Goal: Information Seeking & Learning: Learn about a topic

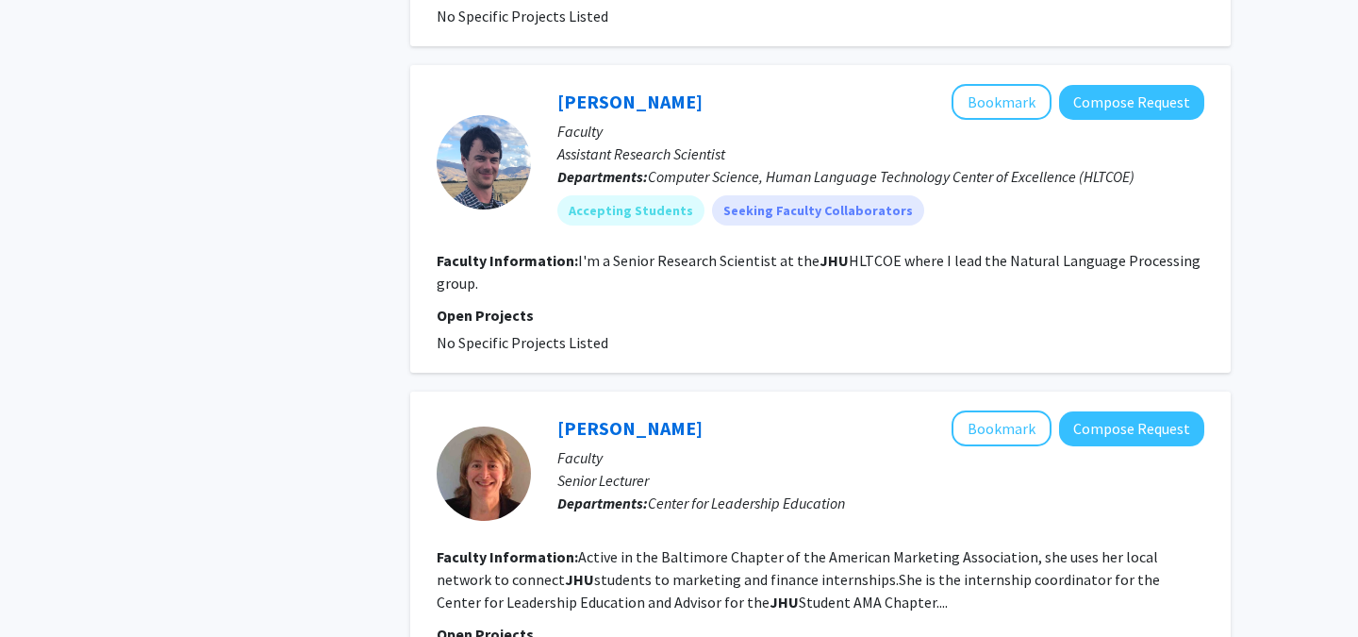
scroll to position [3105, 0]
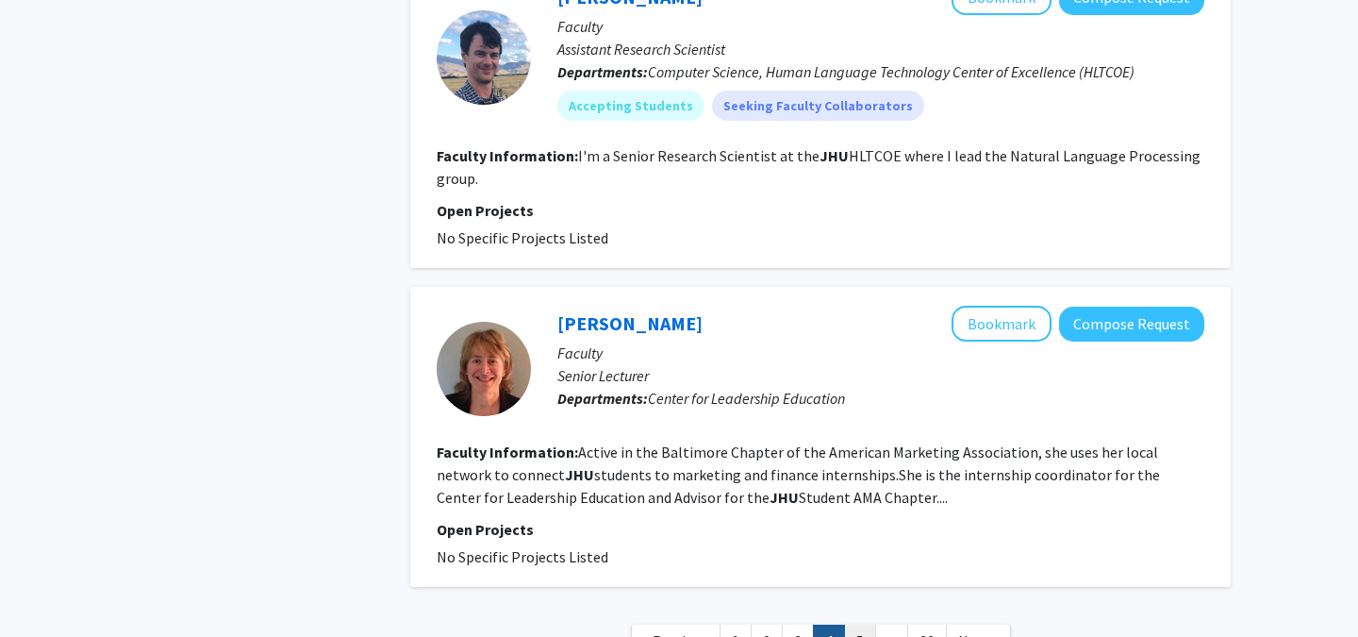
click at [849, 624] on link "5" at bounding box center [860, 640] width 32 height 33
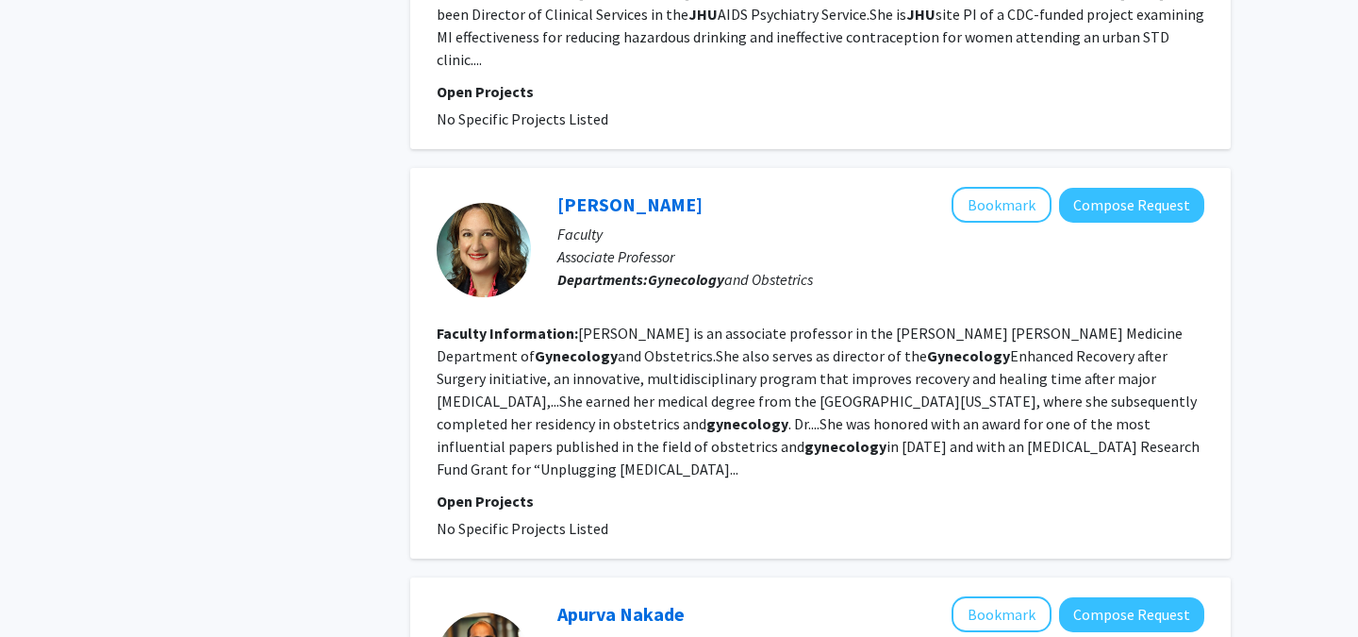
scroll to position [1132, 0]
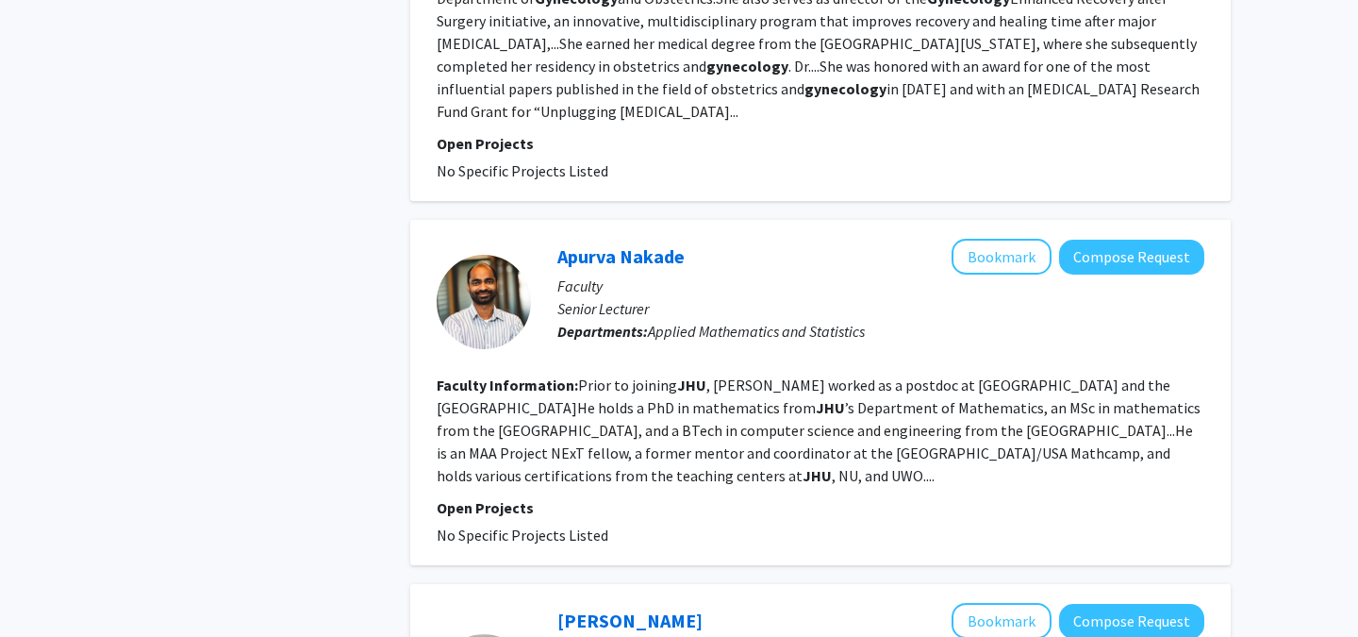
click at [768, 378] on fg-read-more "Prior to joining JHU , Nakade worked as a postdoc at Northwestern University an…" at bounding box center [819, 429] width 764 height 109
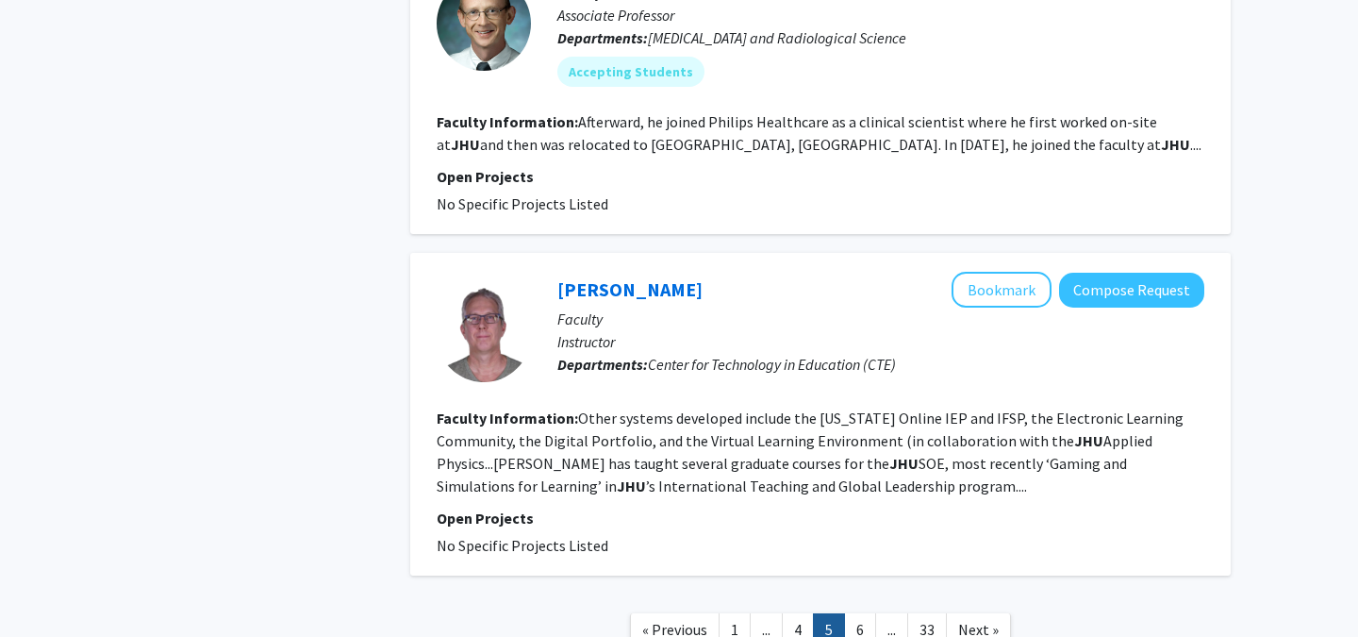
scroll to position [3184, 0]
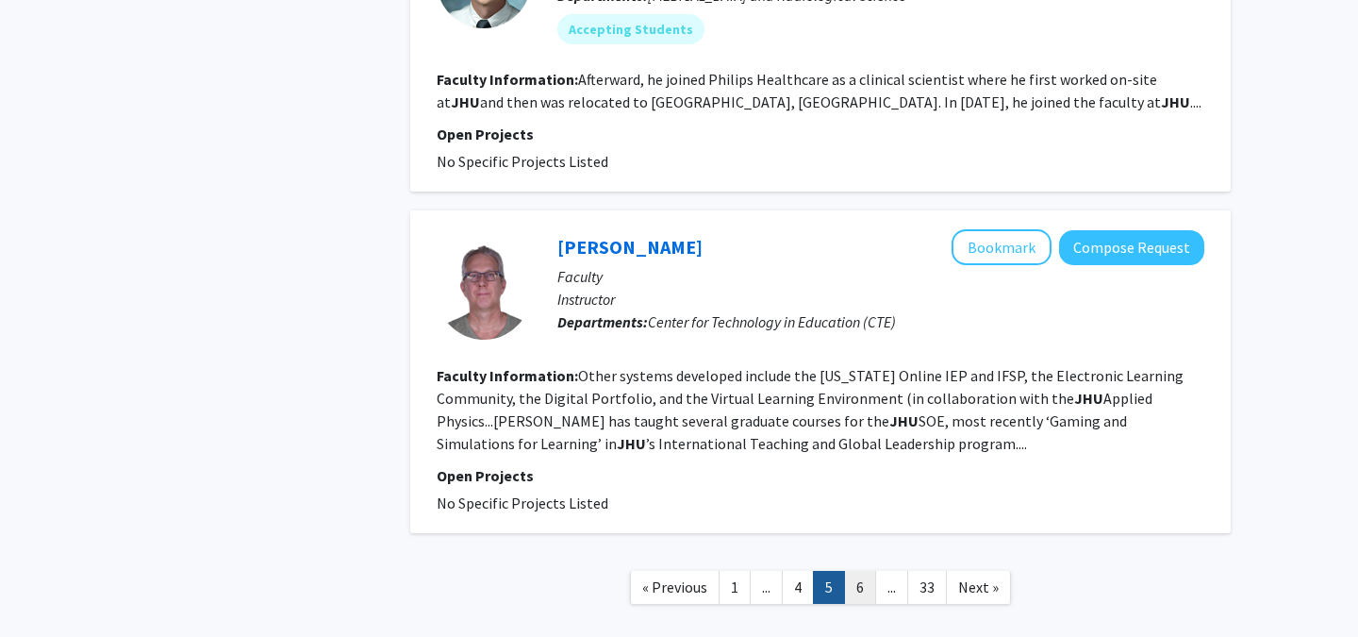
click at [860, 571] on link "6" at bounding box center [860, 587] width 32 height 33
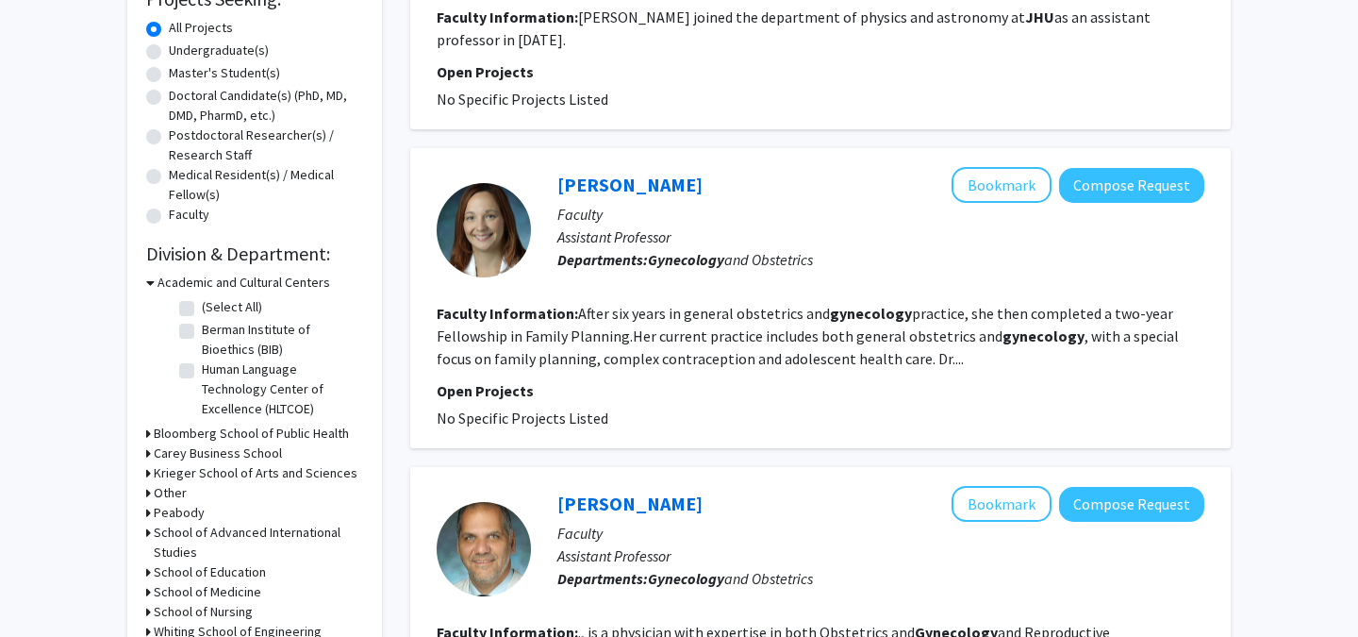
scroll to position [335, 0]
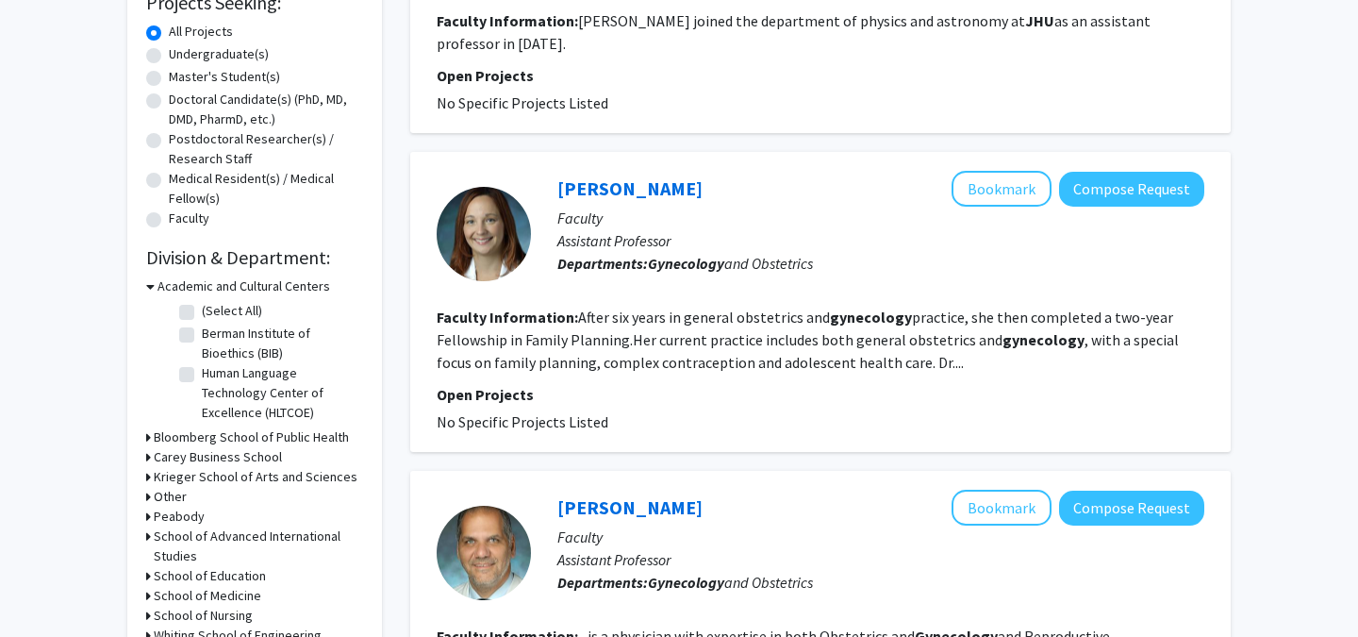
click at [747, 361] on fg-read-more "After six years in general obstetrics and gynecology practice, she then complet…" at bounding box center [808, 340] width 742 height 64
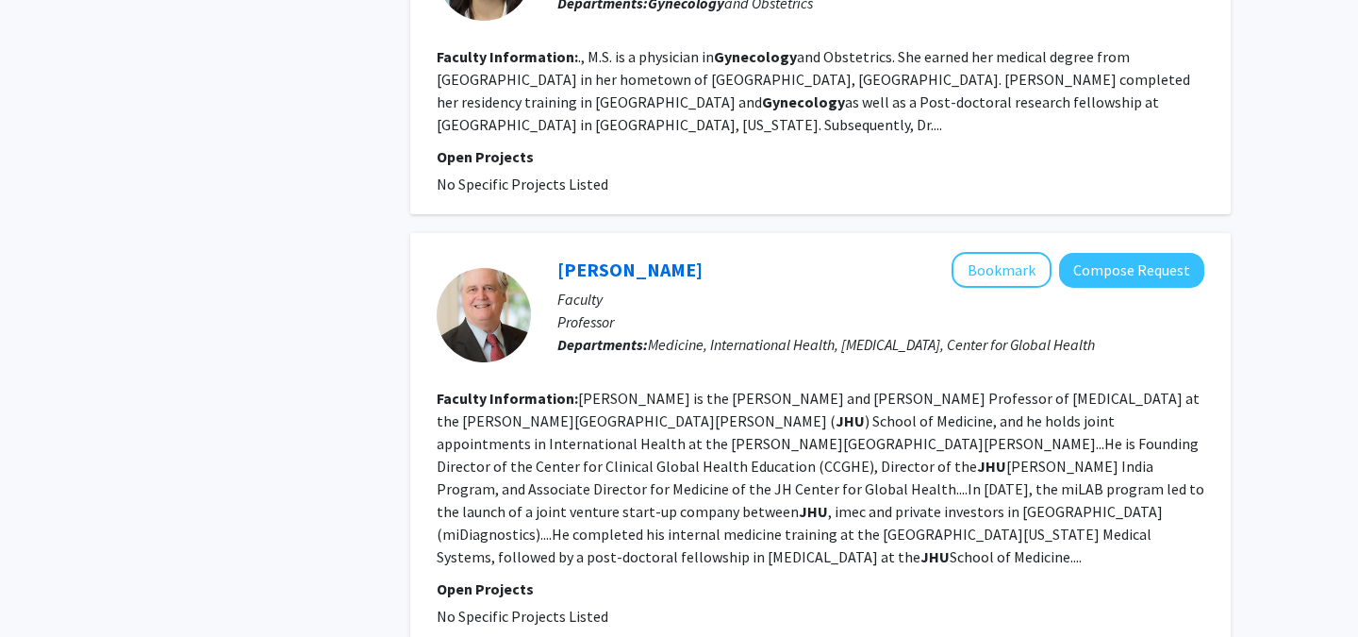
scroll to position [2898, 0]
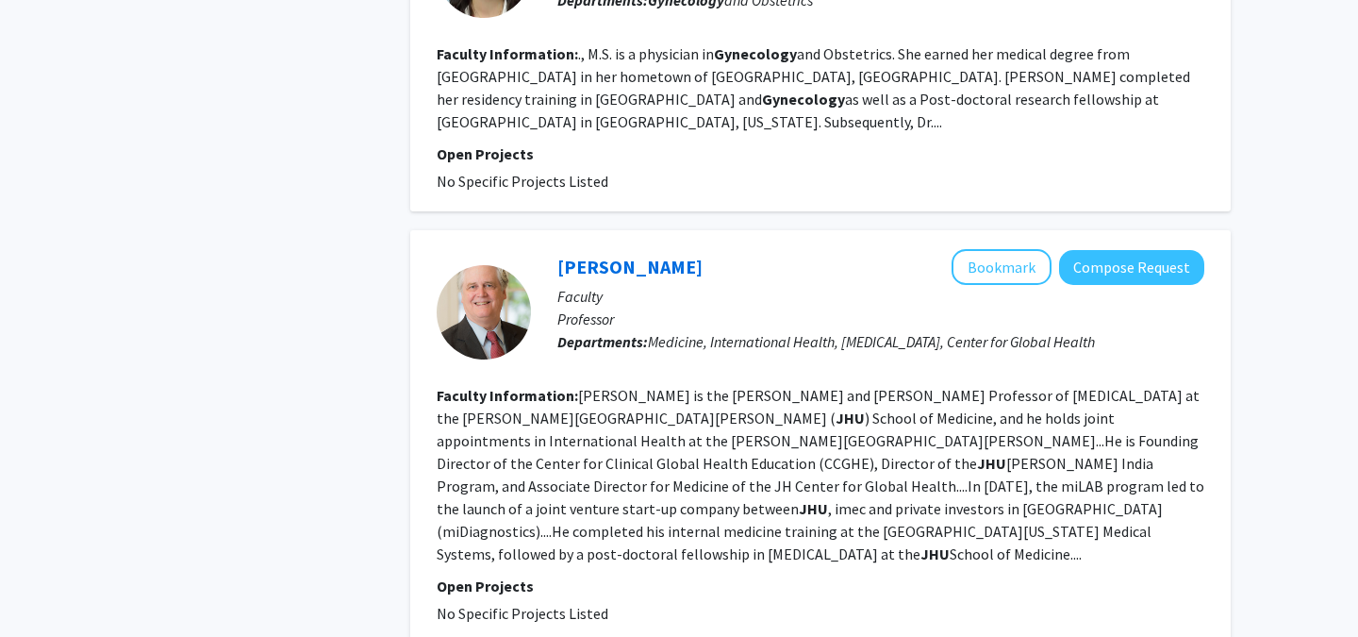
click at [762, 386] on fg-read-more "Bollinger is the Raj and Kamla Gupta Professor of Infectious Diseases at the Jo…" at bounding box center [821, 474] width 768 height 177
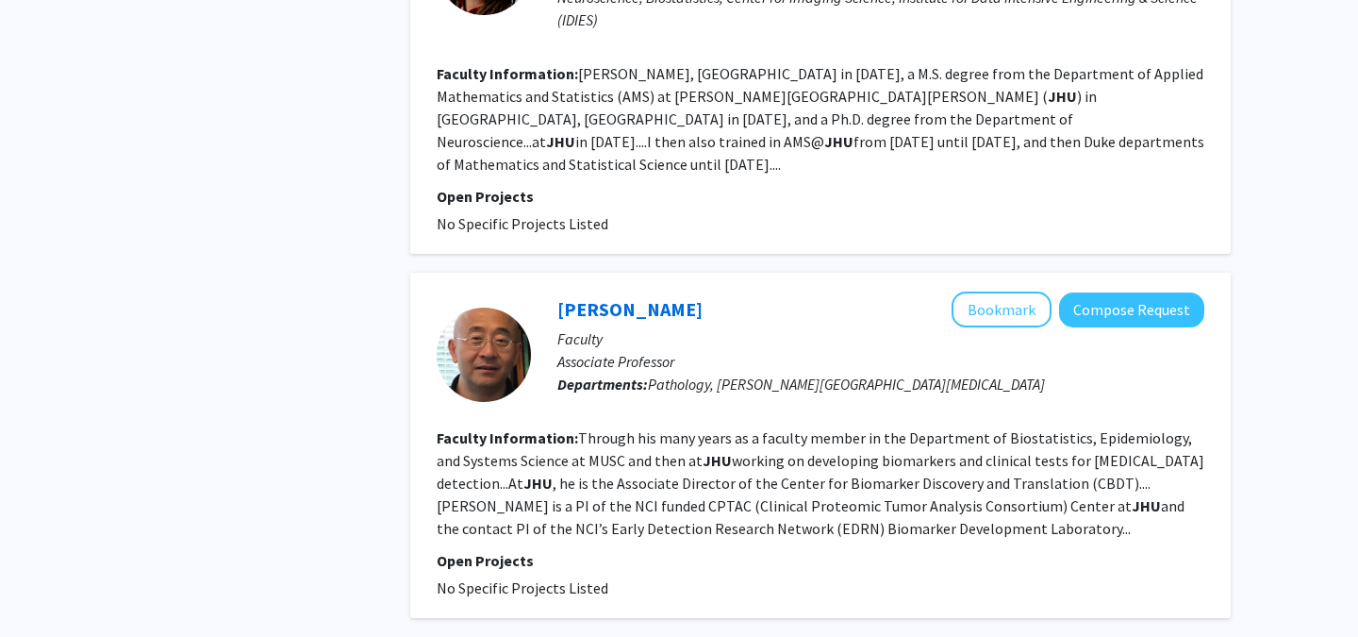
scroll to position [3012, 0]
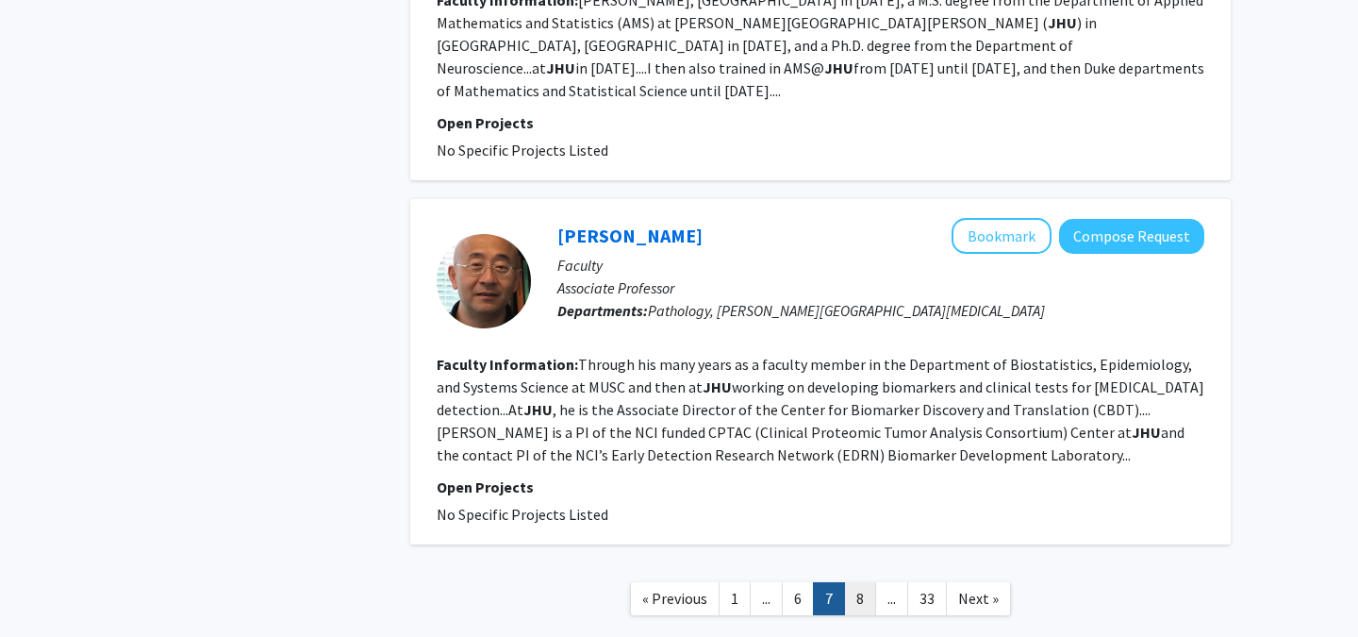
click at [861, 582] on link "8" at bounding box center [860, 598] width 32 height 33
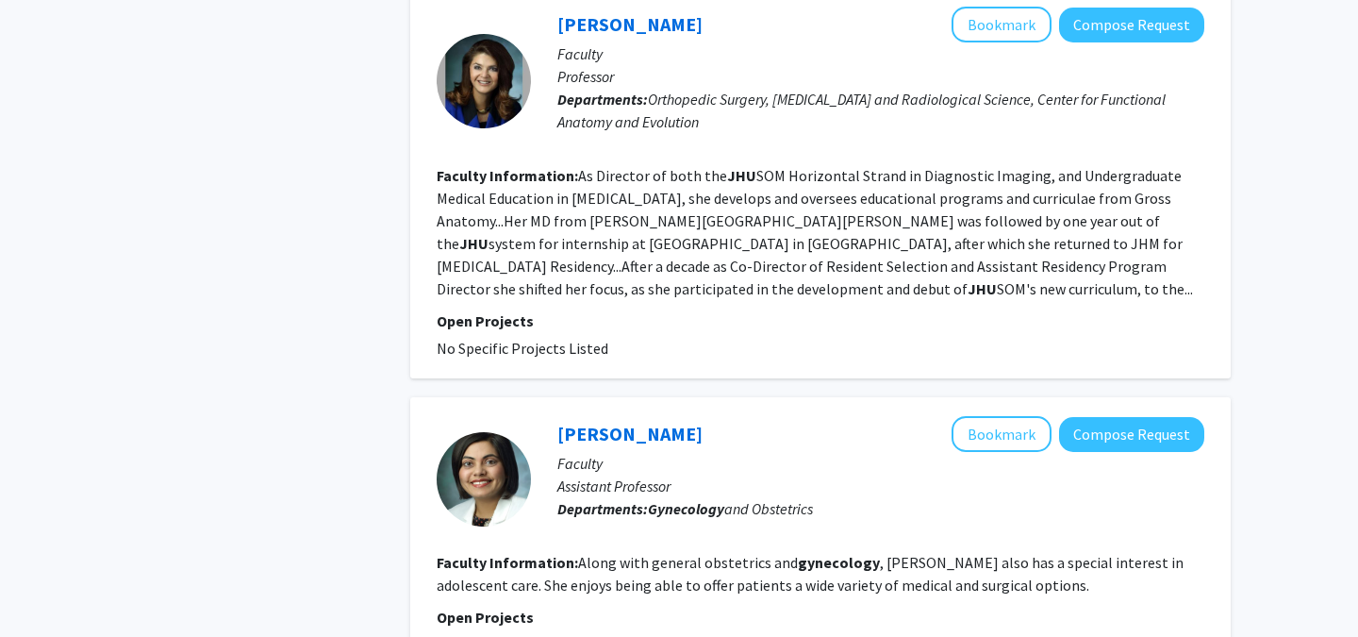
scroll to position [4491, 0]
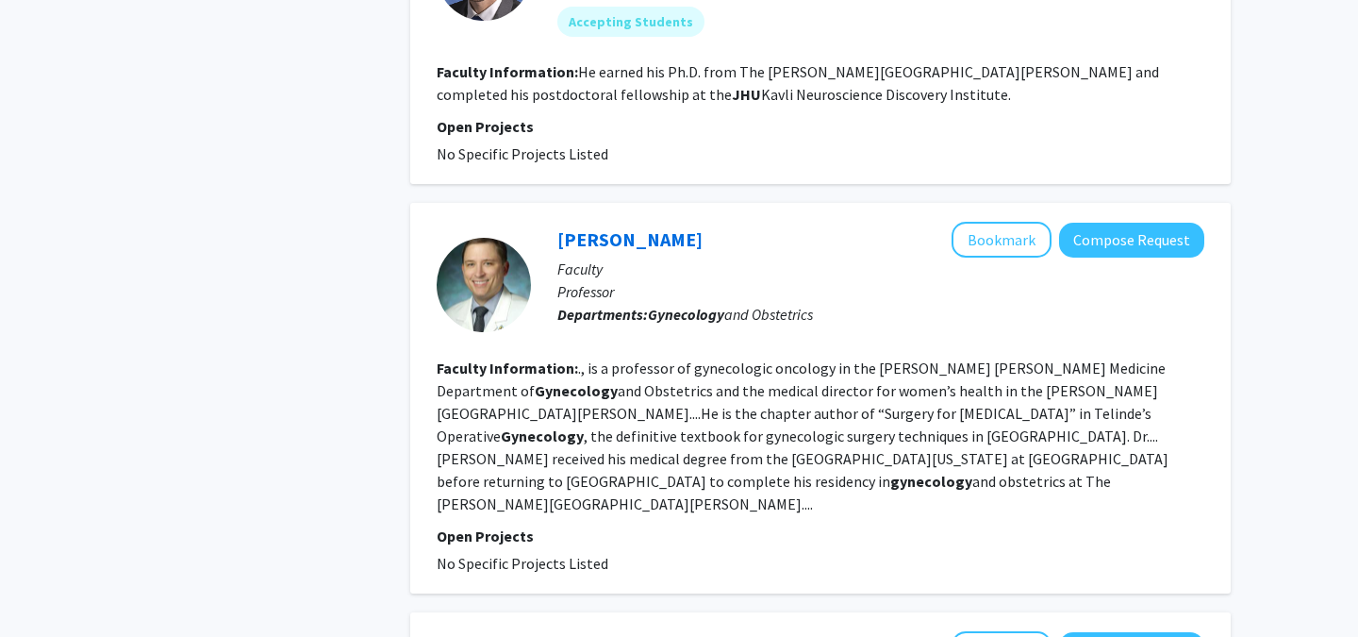
scroll to position [1888, 0]
click at [770, 358] on fg-read-more "., is a professor of gynecologic oncology in the Johns Hopkins Medicine Departm…" at bounding box center [803, 435] width 732 height 155
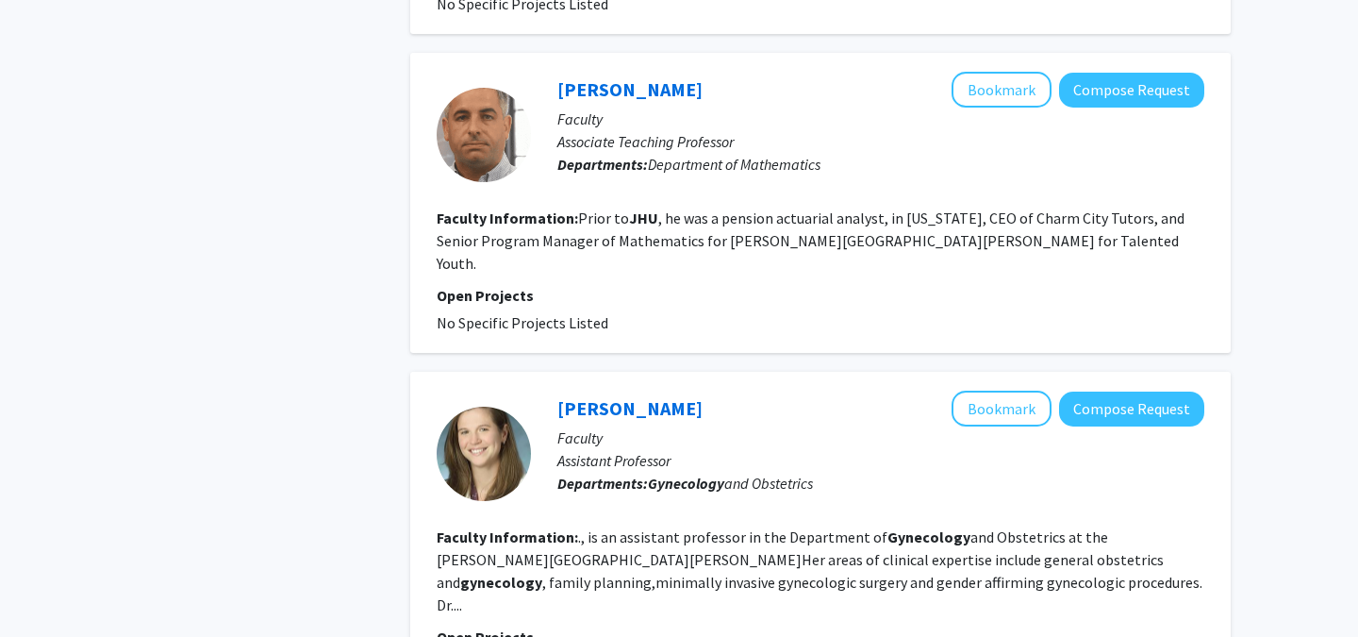
scroll to position [2572, 0]
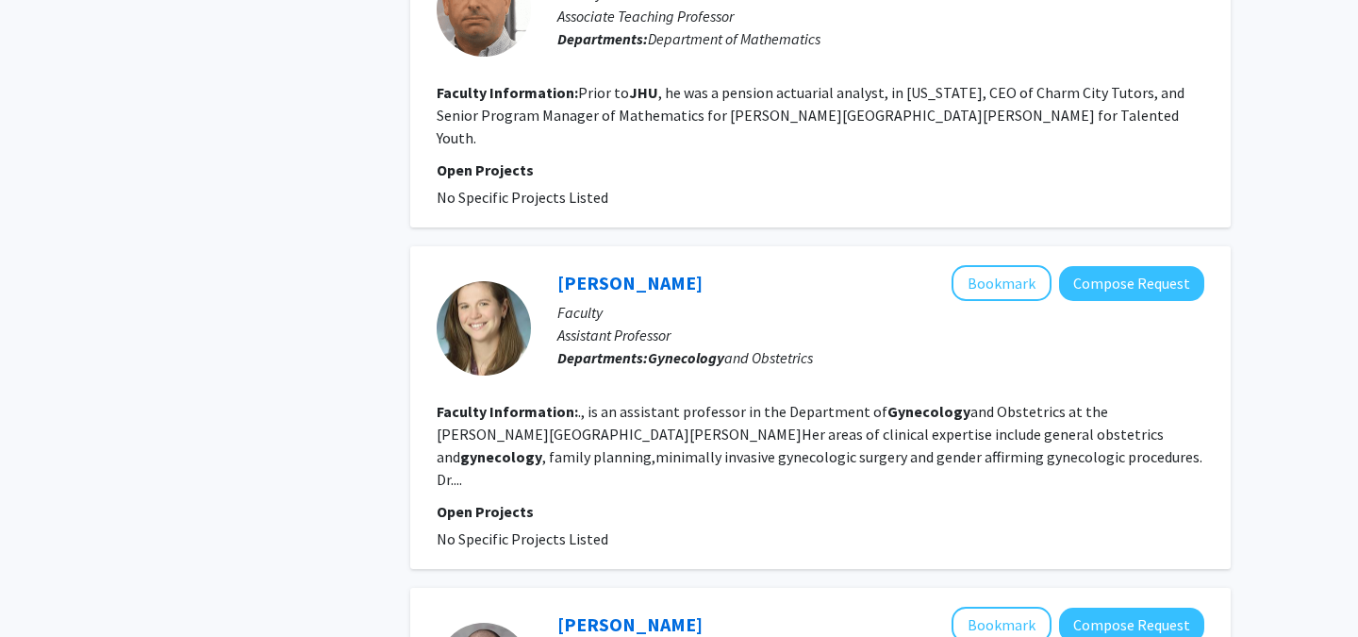
click at [678, 402] on fg-read-more "., is an assistant professor in the Department of Gynecology and Obstetrics at …" at bounding box center [820, 445] width 766 height 87
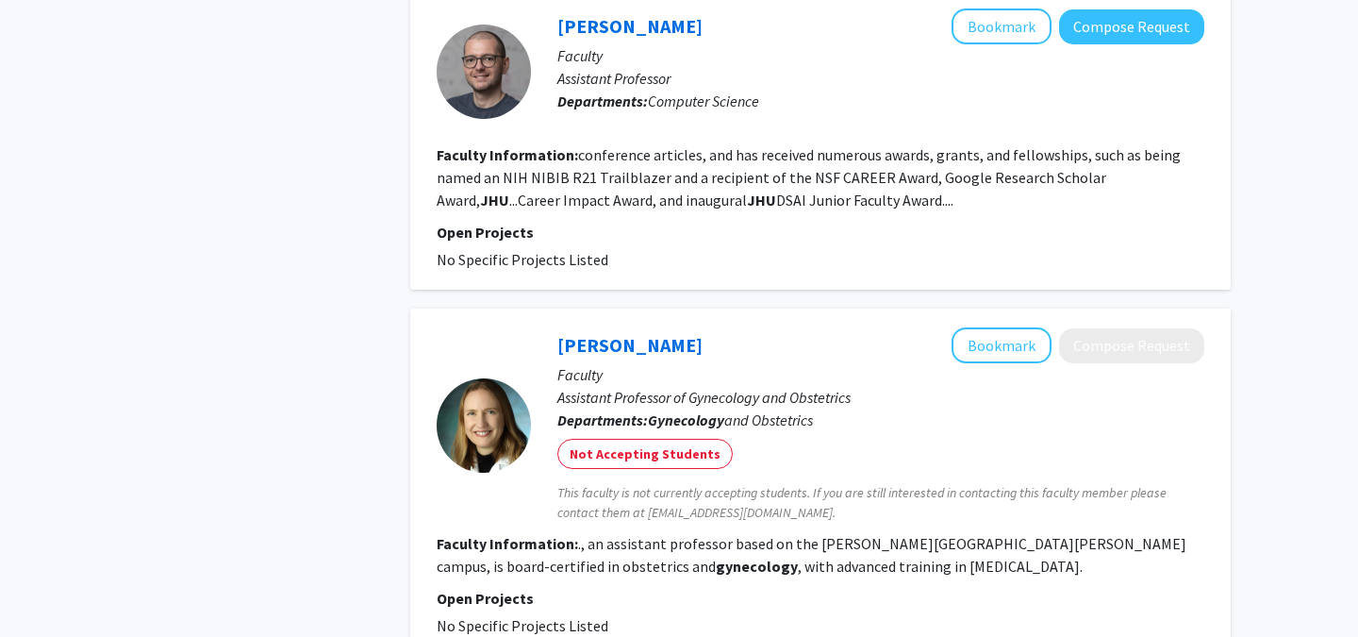
scroll to position [3285, 0]
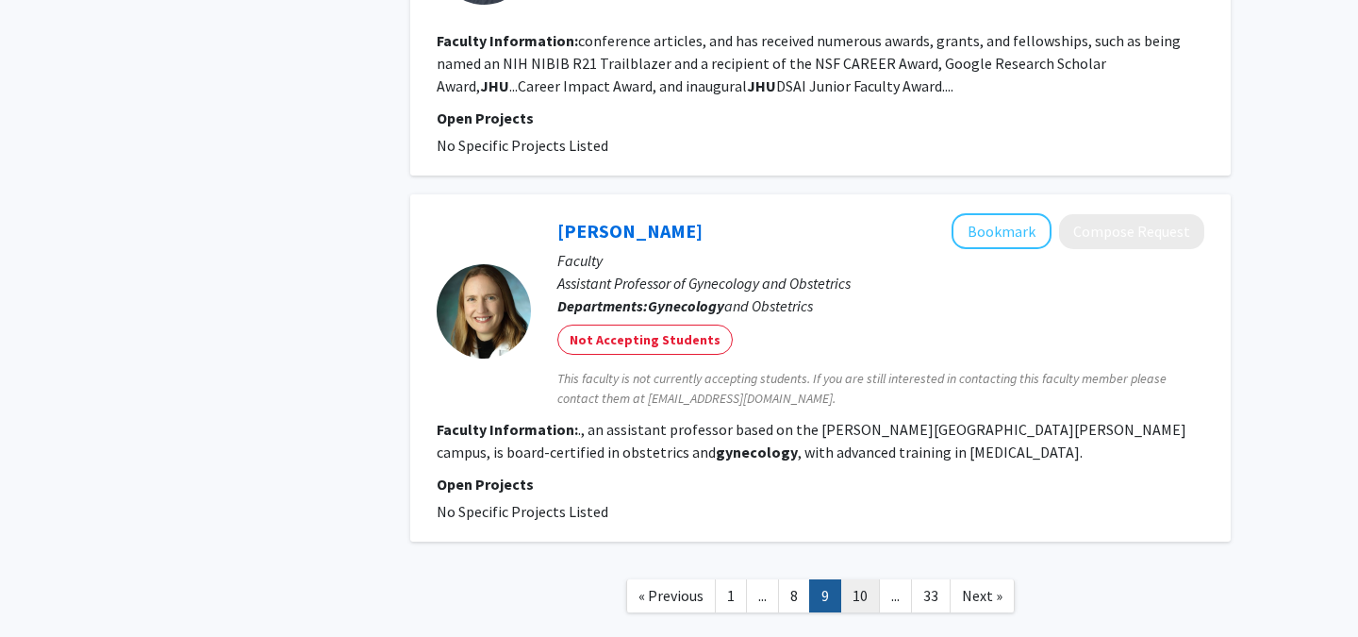
click at [849, 579] on link "10" at bounding box center [860, 595] width 40 height 33
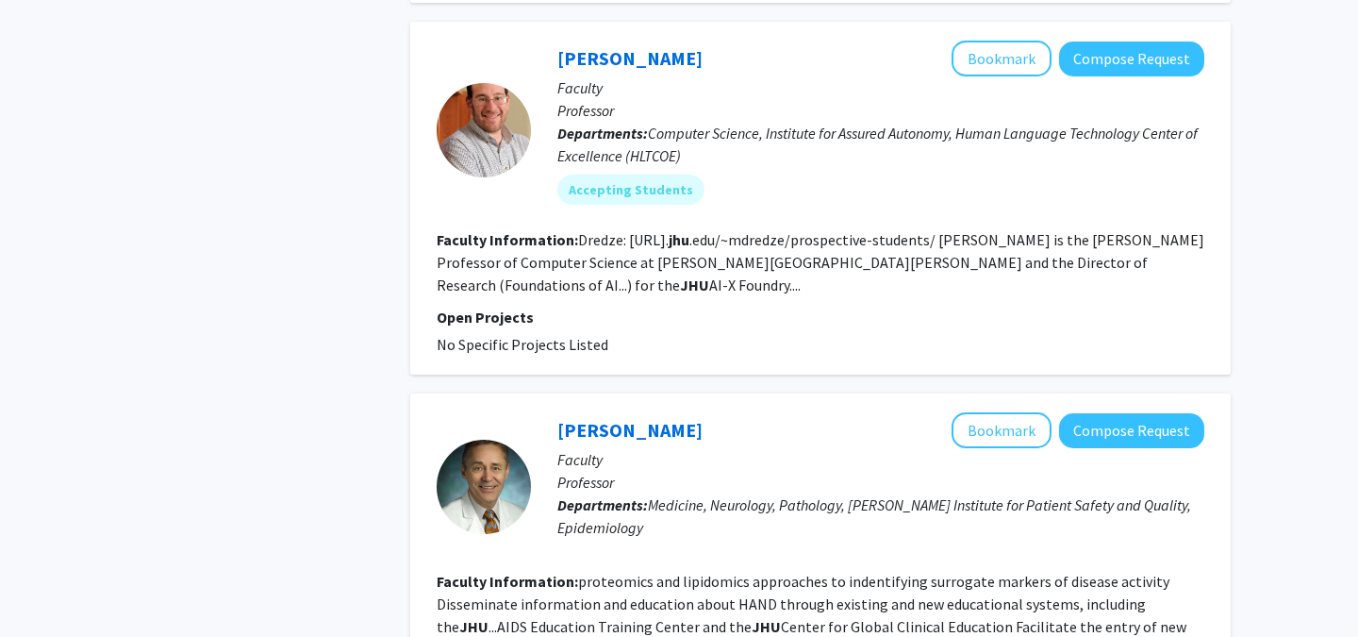
scroll to position [2887, 0]
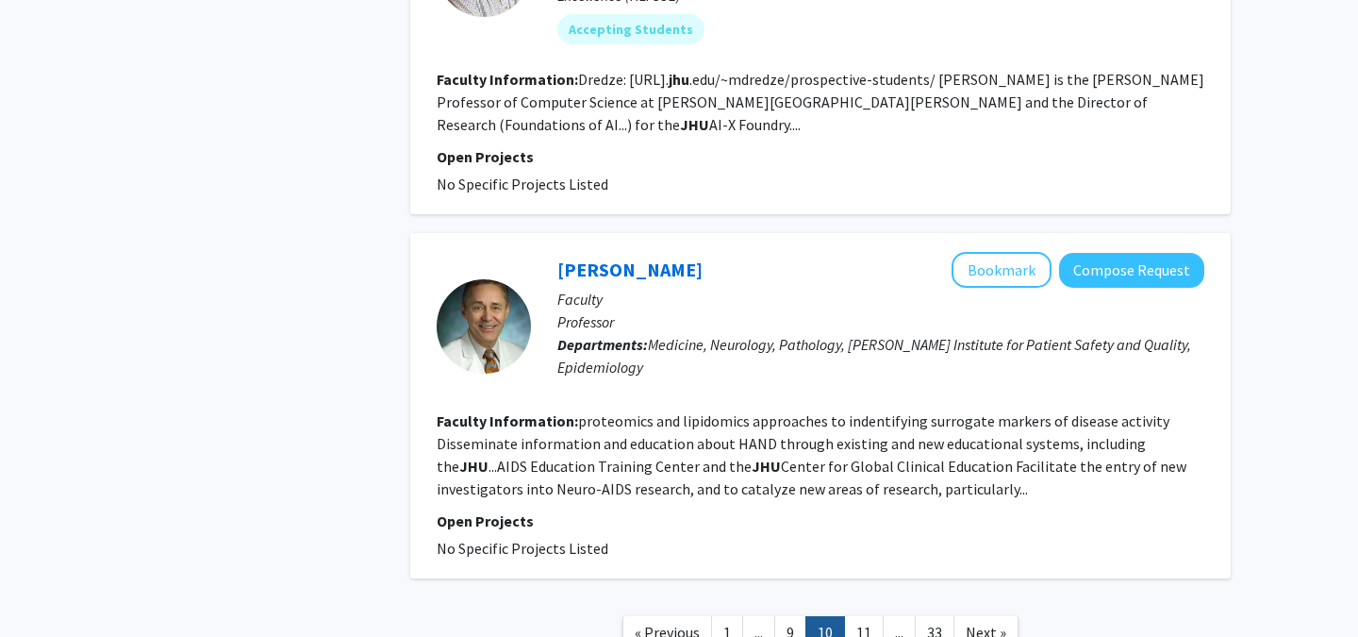
click at [745, 411] on fg-read-more "proteomics and lipidomics approaches to indentifying surrogate markers of disea…" at bounding box center [812, 454] width 750 height 87
click at [863, 616] on link "11" at bounding box center [864, 632] width 40 height 33
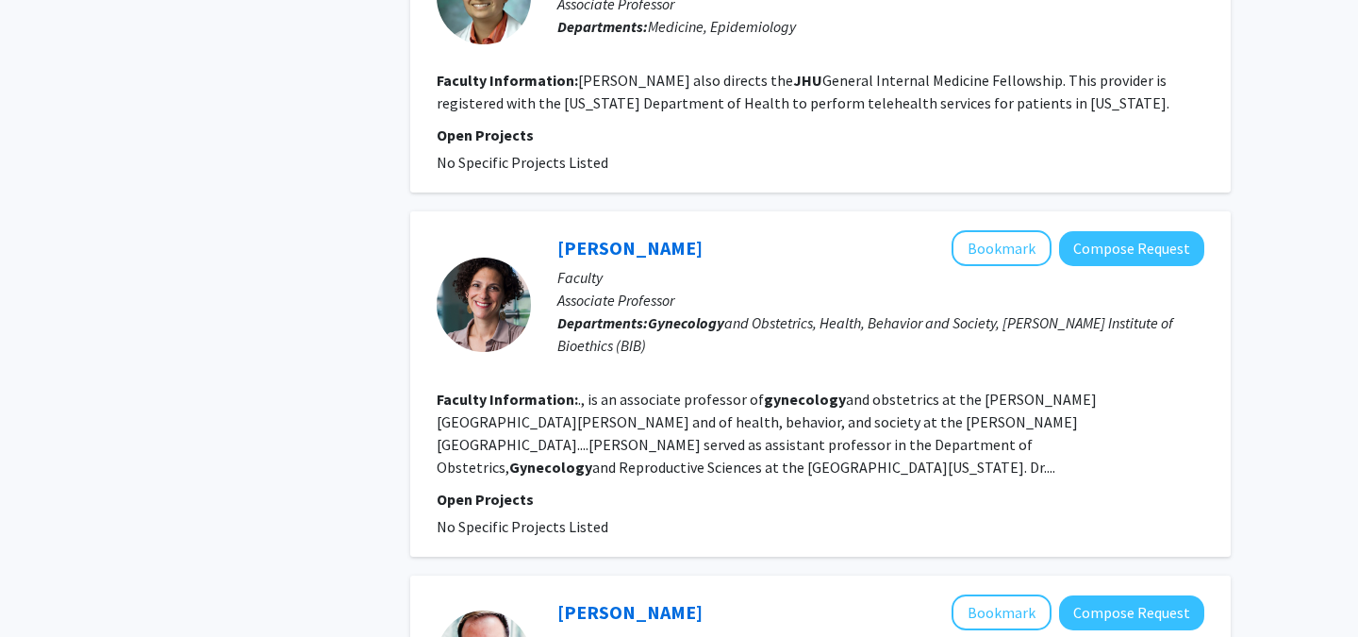
scroll to position [2812, 0]
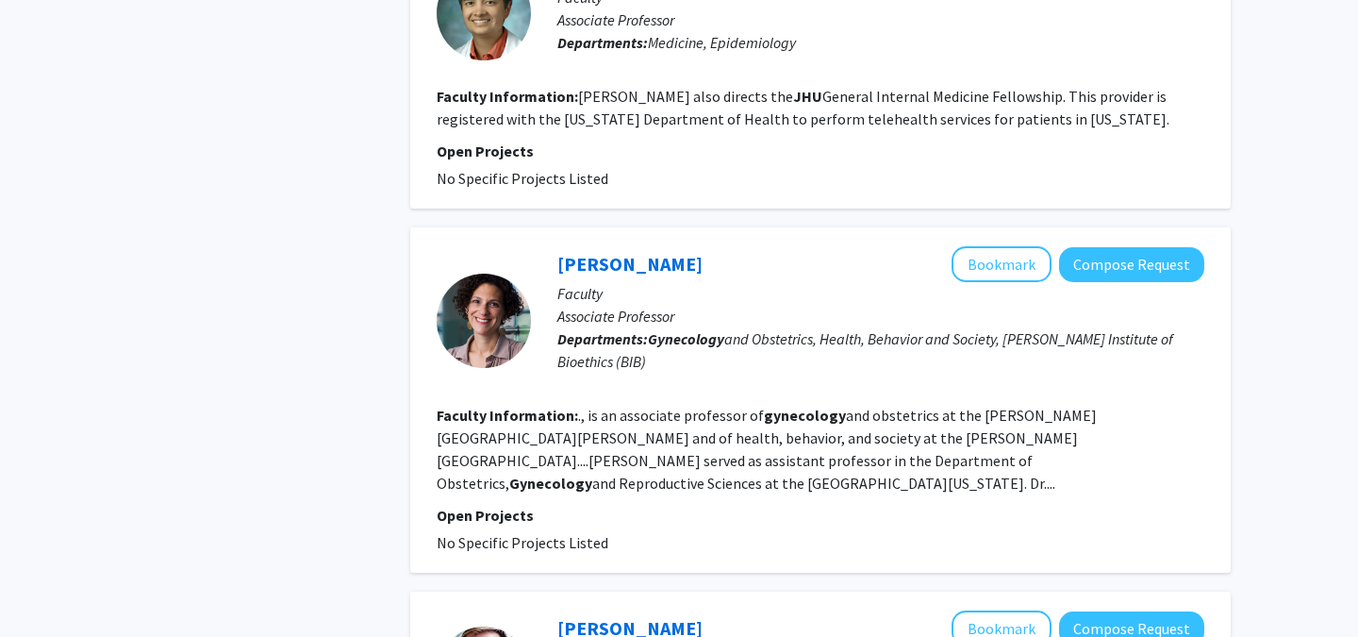
click at [727, 406] on fg-read-more "., is an associate professor of gynecology and obstetrics at the Johns Hopkins …" at bounding box center [767, 449] width 660 height 87
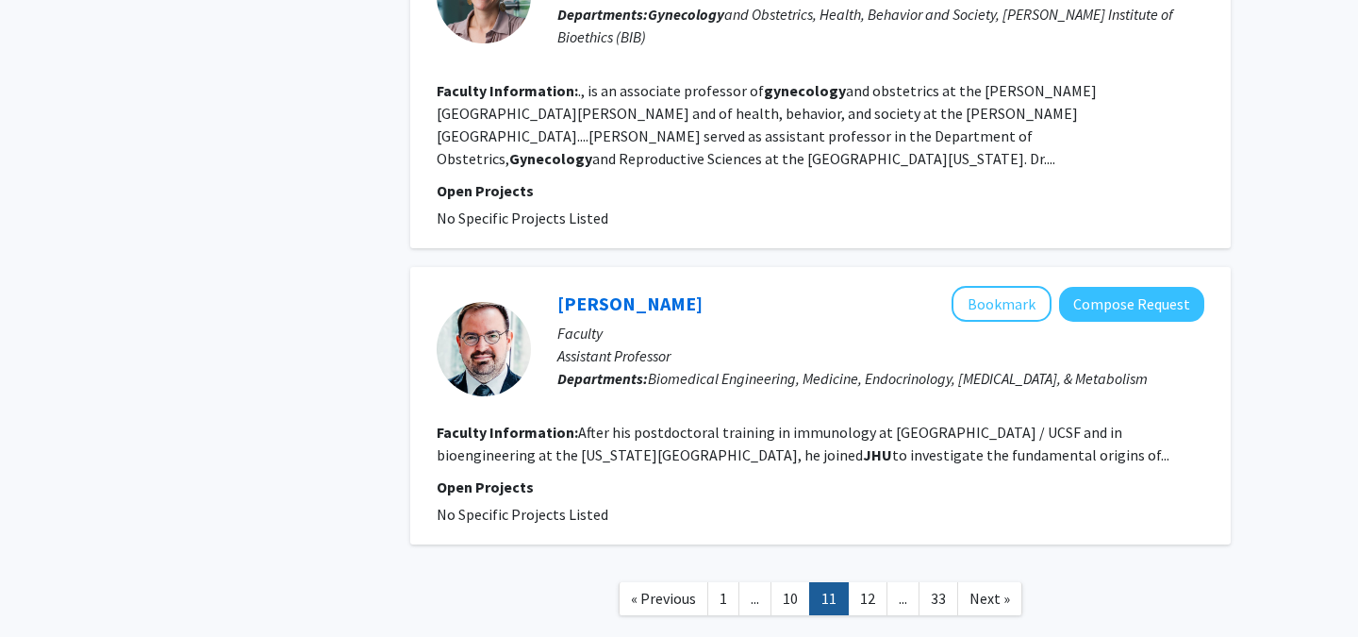
scroll to position [3162, 0]
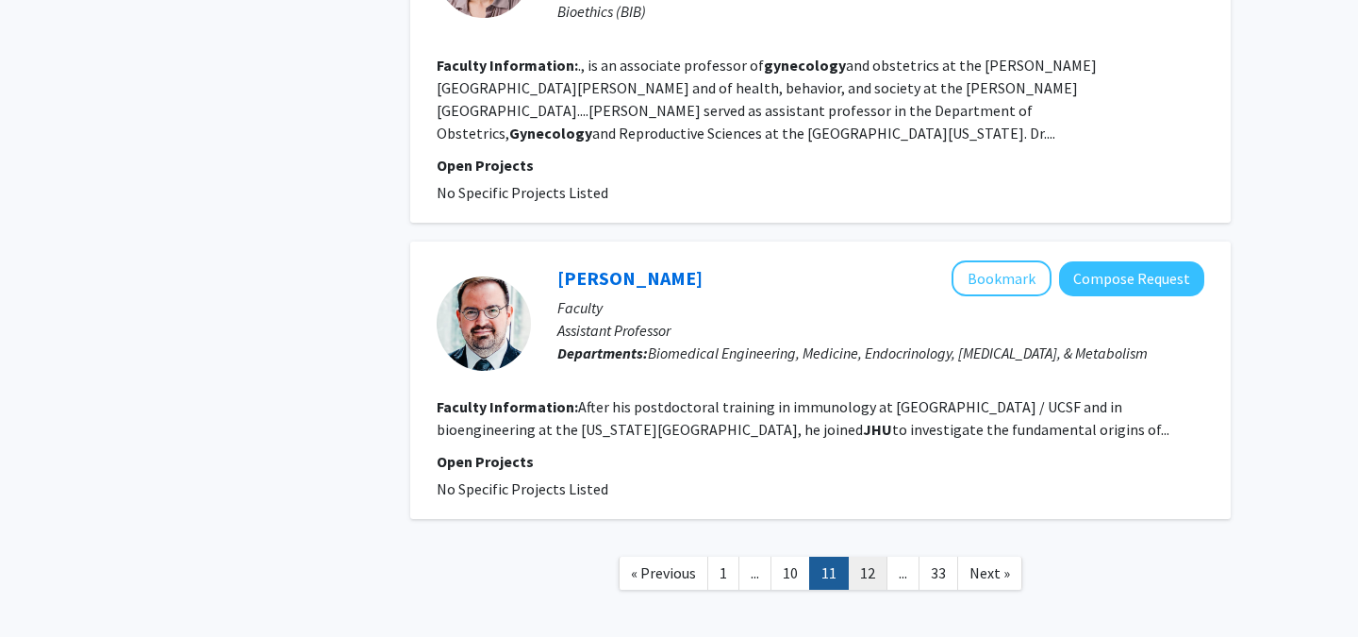
click at [874, 557] on link "12" at bounding box center [868, 573] width 40 height 33
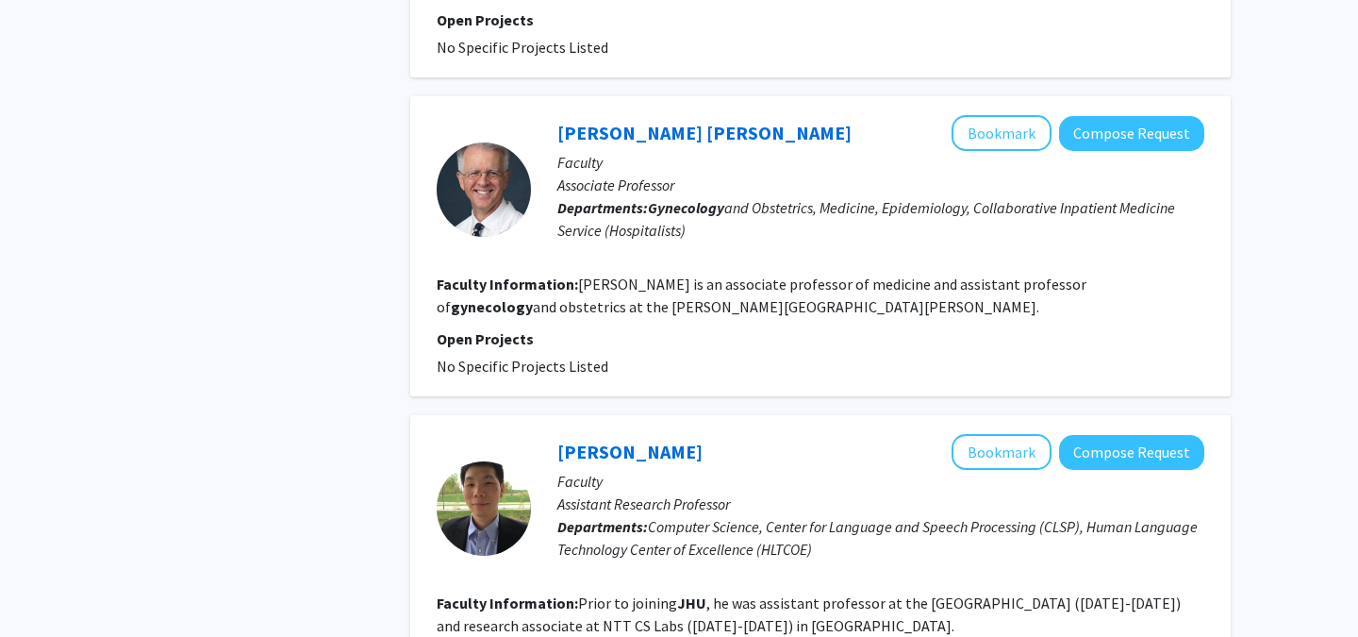
scroll to position [1198, 0]
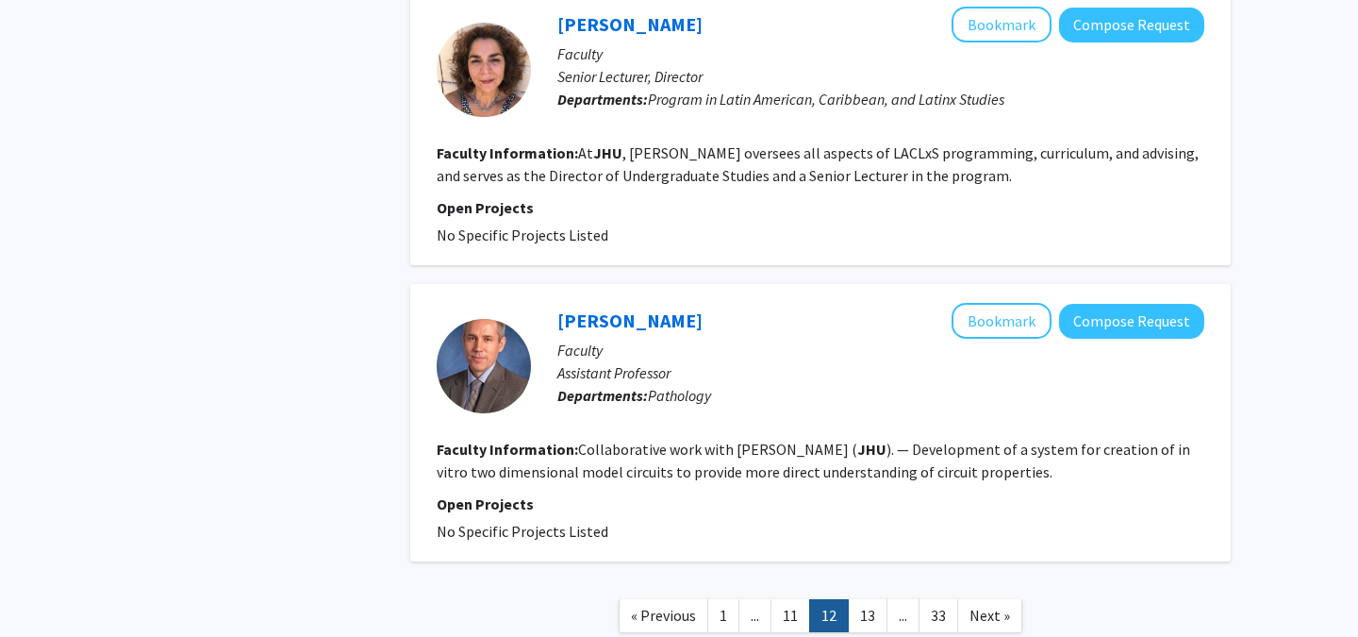
scroll to position [2979, 0]
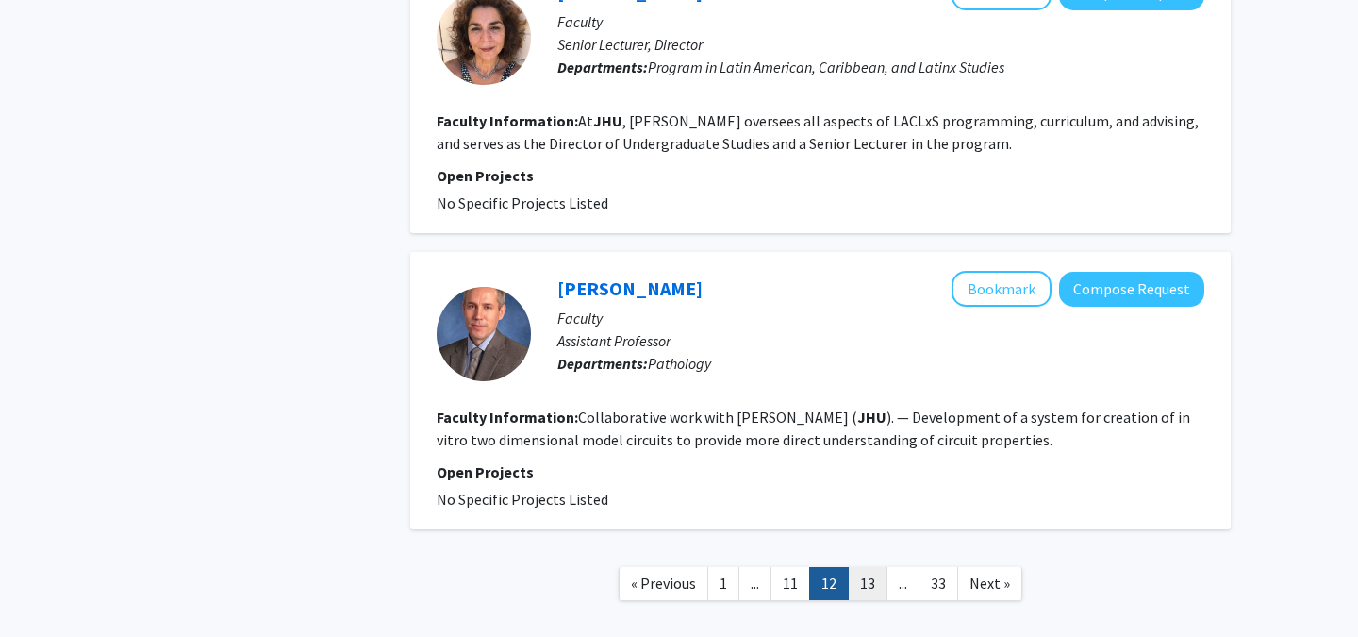
click at [867, 567] on link "13" at bounding box center [868, 583] width 40 height 33
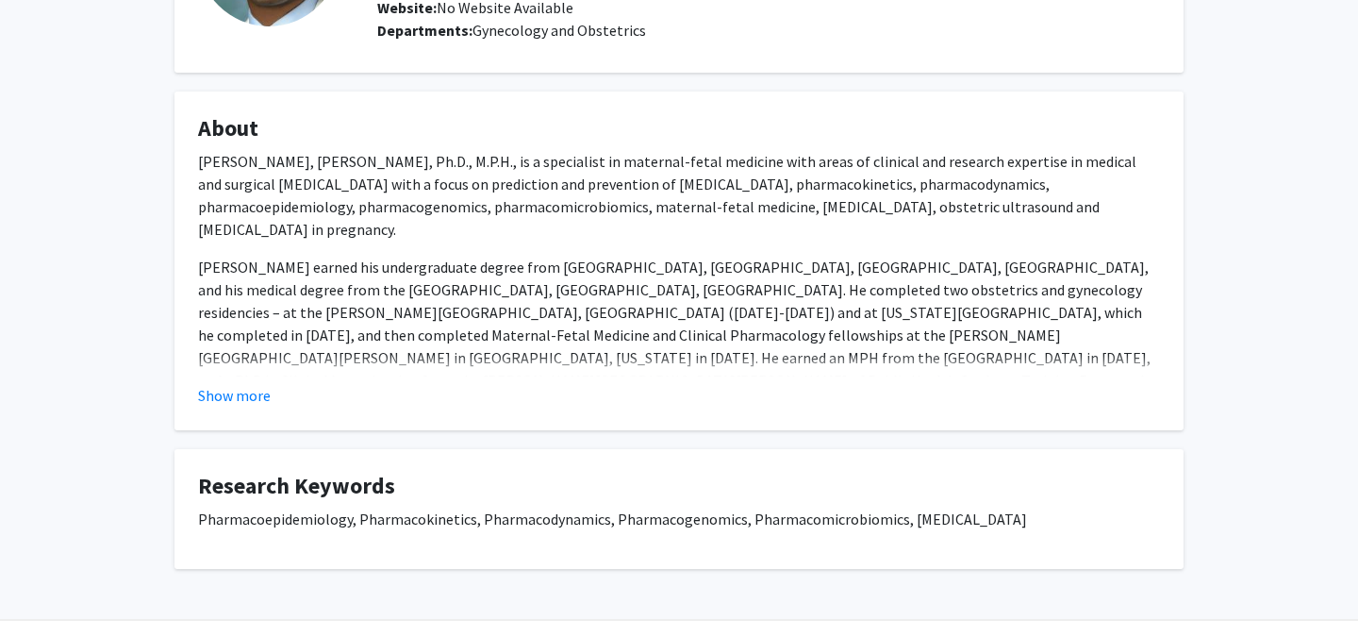
scroll to position [270, 0]
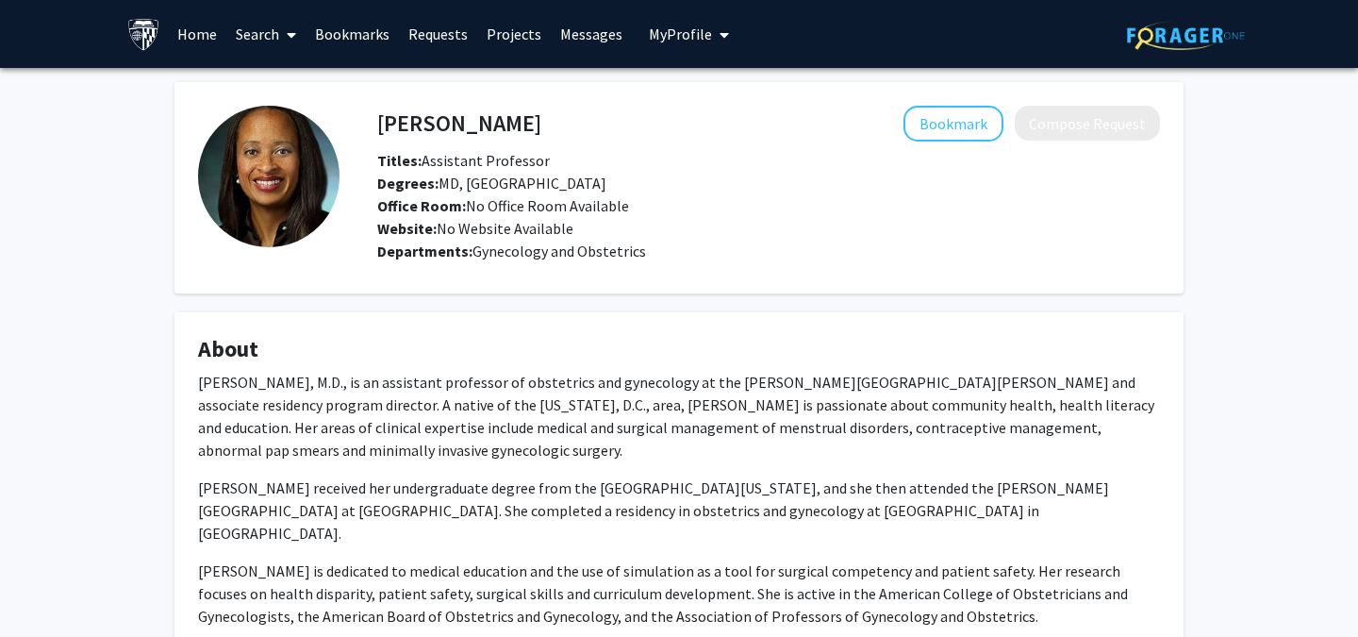
scroll to position [21, 0]
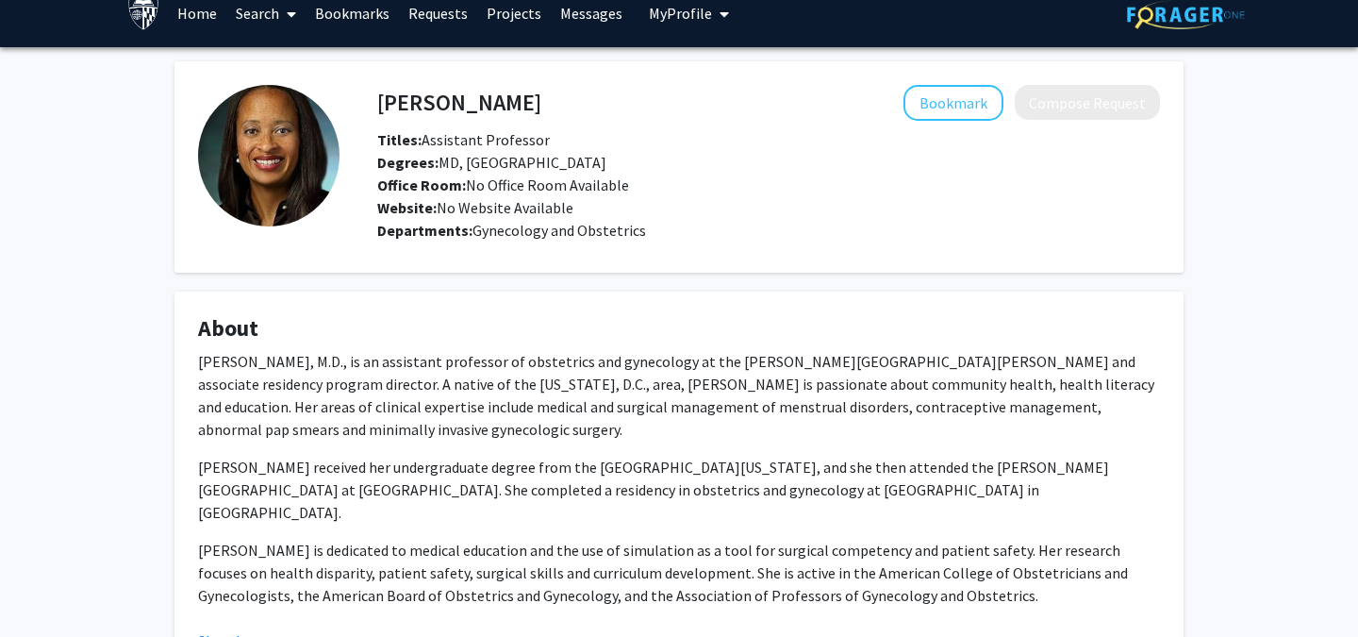
click at [834, 308] on fg-card "About [PERSON_NAME], M.D., is an assistant professor of obstetrics and gynecolo…" at bounding box center [679, 483] width 1009 height 384
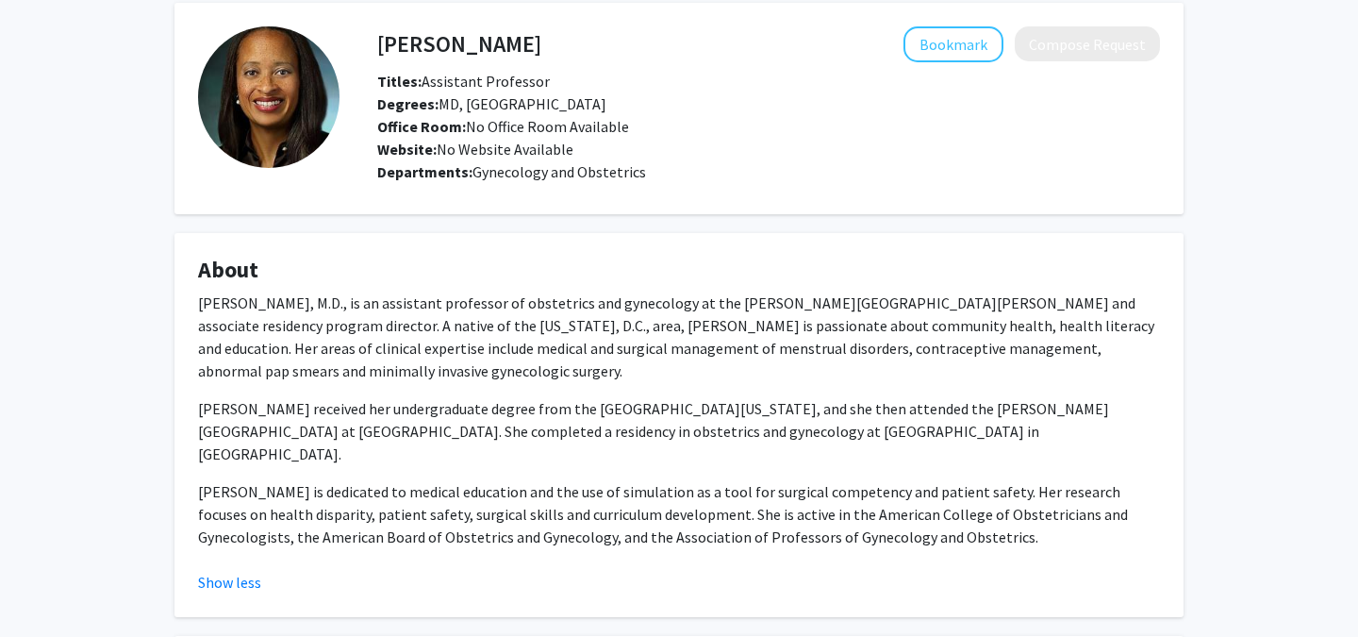
scroll to position [0, 0]
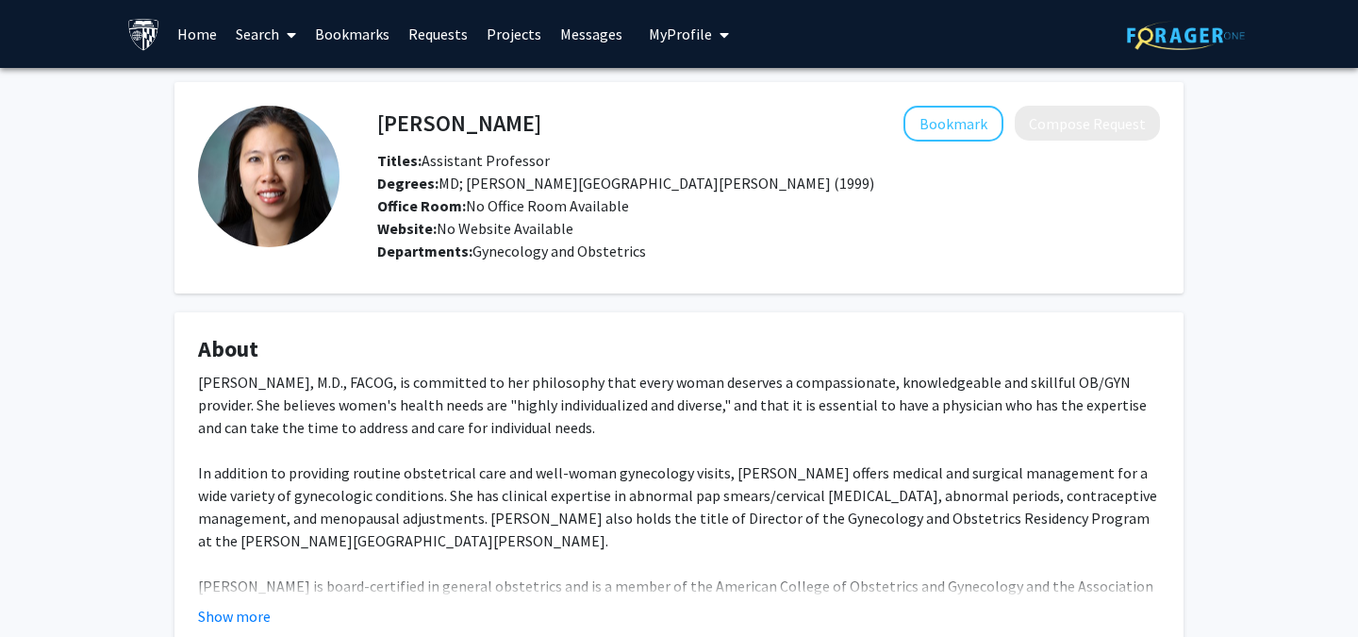
click at [648, 291] on fg-card "Betty Chou Bookmark Compose Request Titles: Assistant Professor Degrees: MD; Jo…" at bounding box center [679, 187] width 1009 height 211
click at [719, 294] on div "Betty Chou Bookmark Compose Request Titles: Assistant Professor Degrees: MD; Jo…" at bounding box center [679, 439] width 1038 height 715
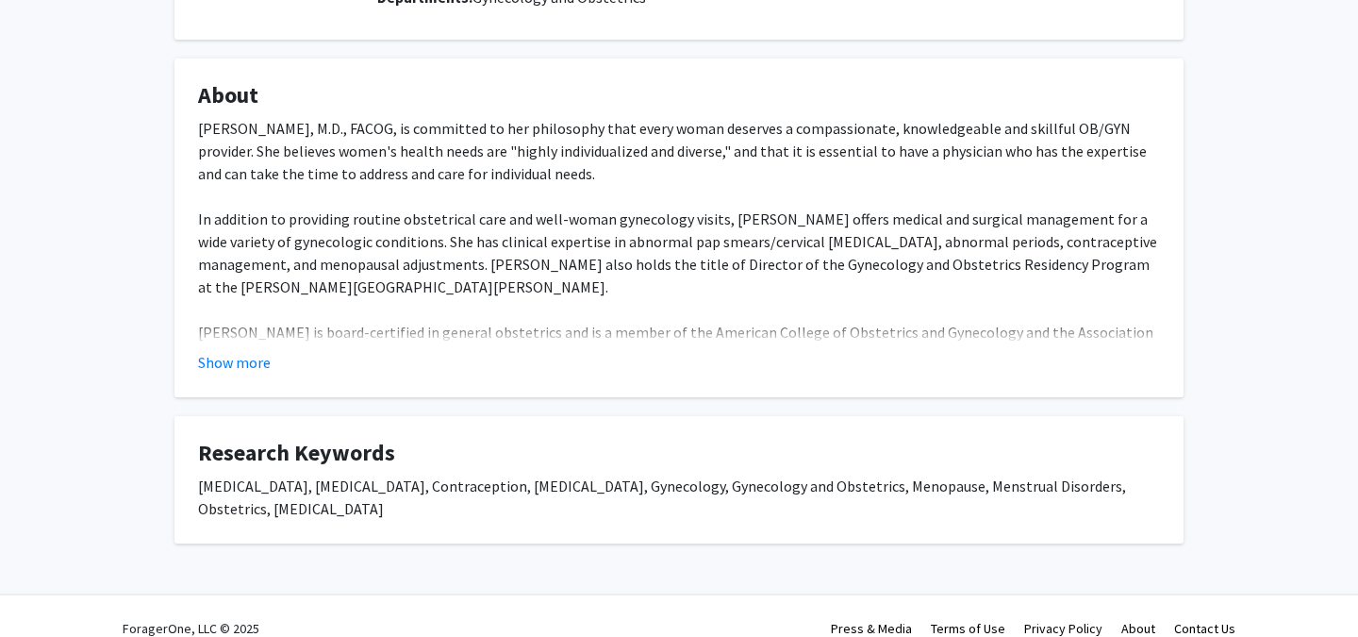
scroll to position [277, 0]
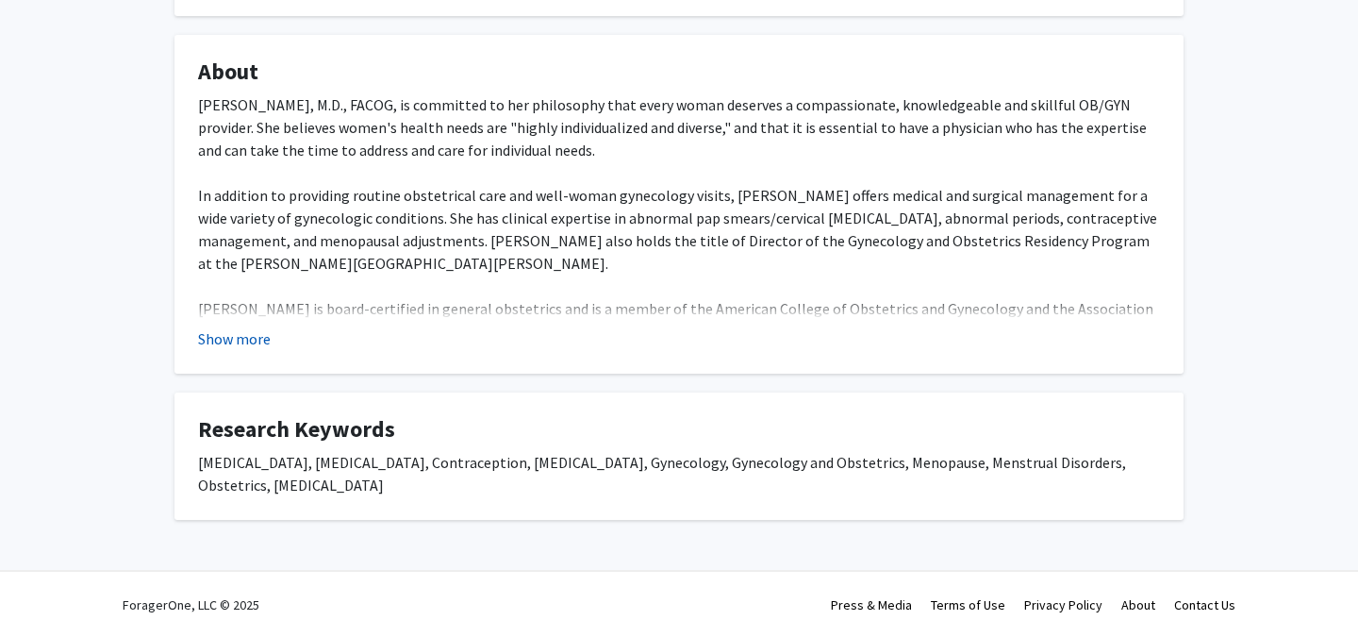
click at [258, 338] on button "Show more" at bounding box center [234, 338] width 73 height 23
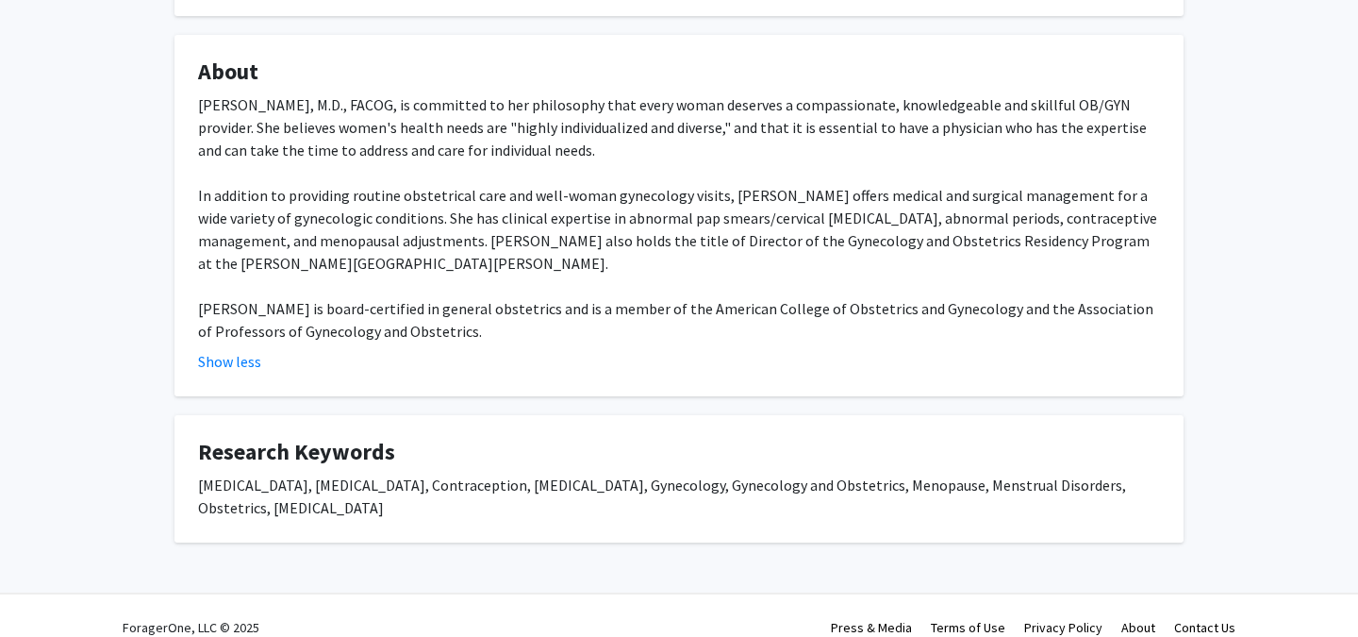
click at [703, 222] on div "Betty Chou, M.D., FACOG, is committed to her philosophy that every woman deserv…" at bounding box center [679, 217] width 962 height 249
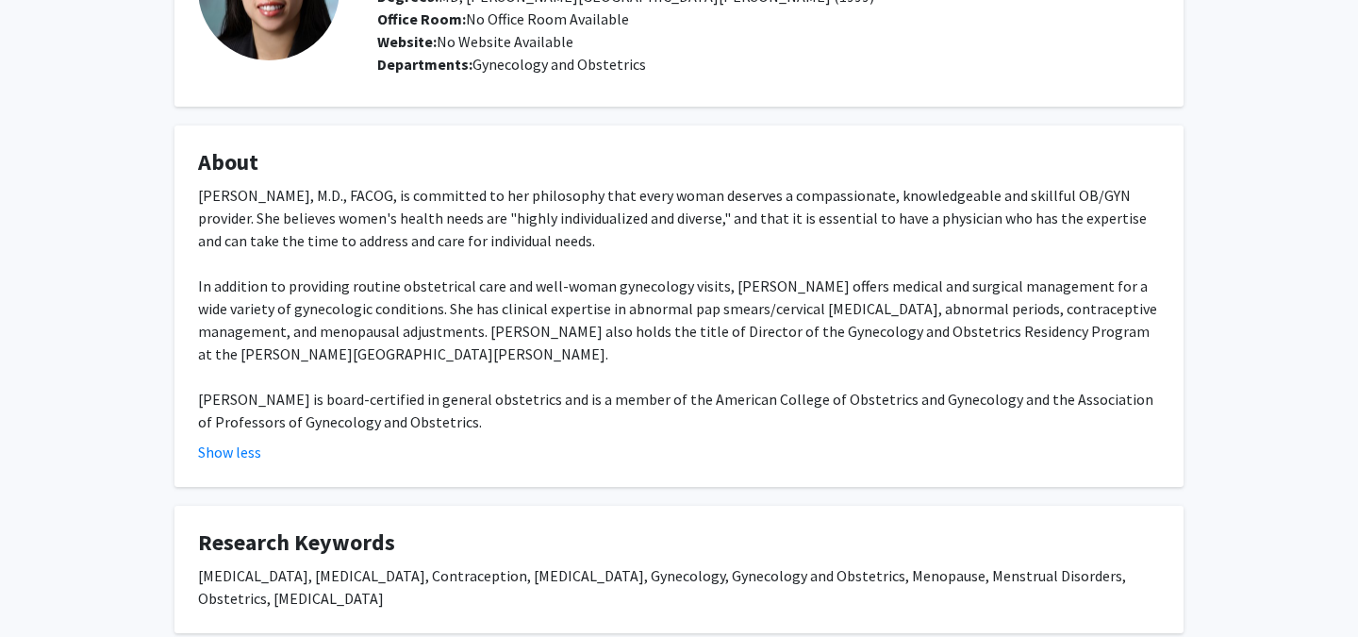
scroll to position [0, 0]
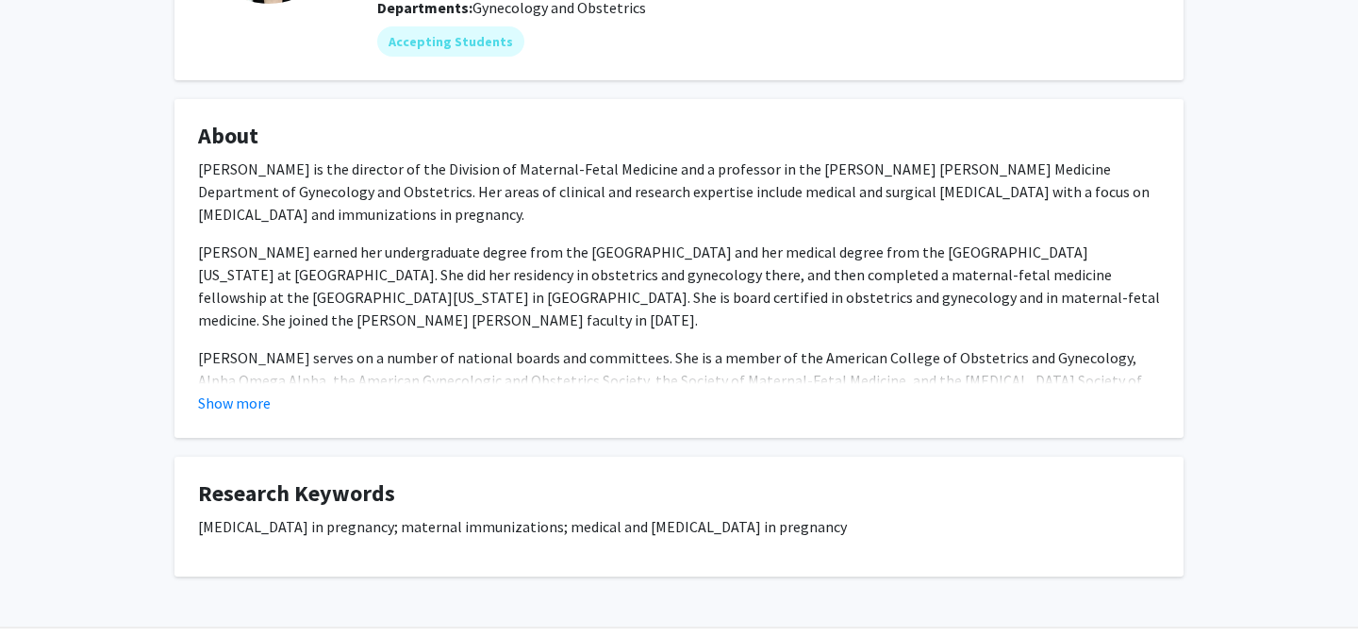
scroll to position [244, 0]
click at [253, 405] on button "Show more" at bounding box center [234, 402] width 73 height 23
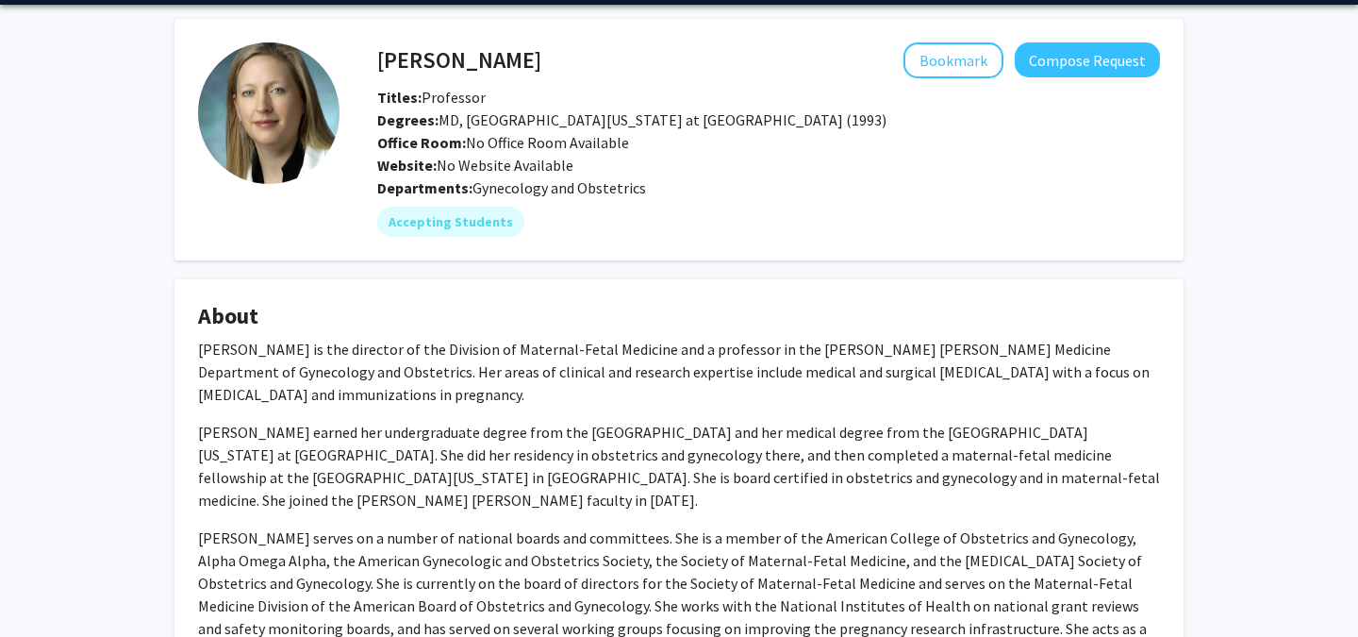
scroll to position [0, 0]
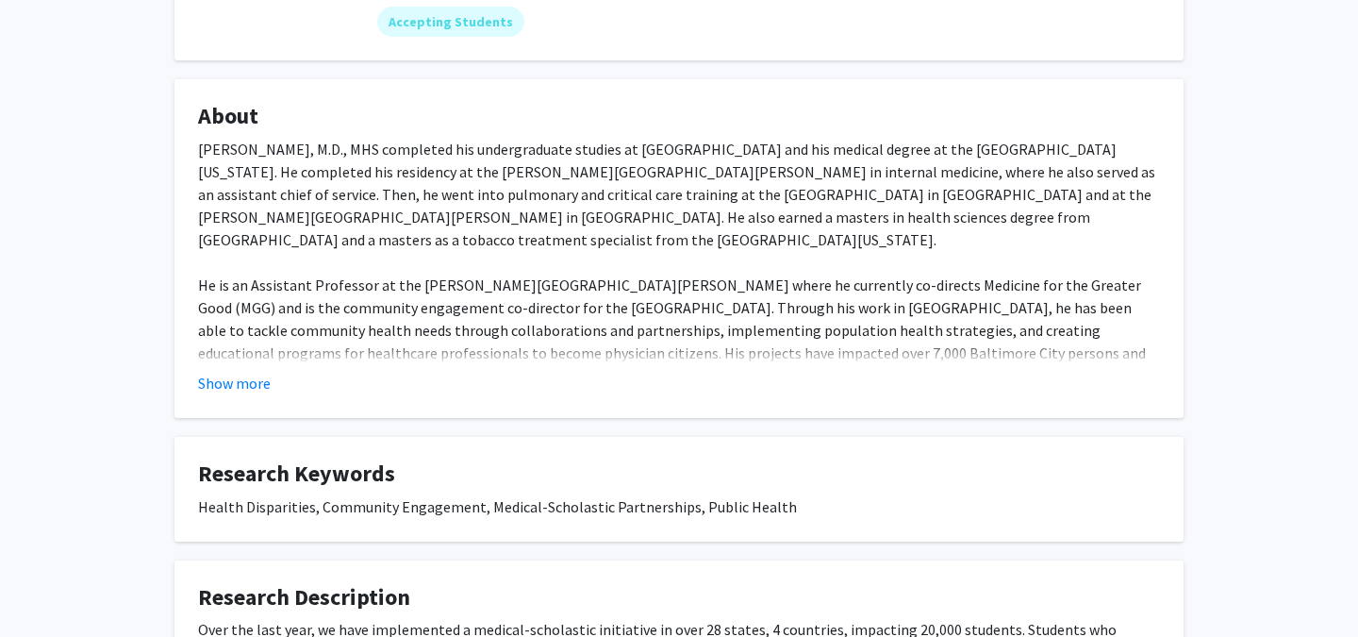
scroll to position [295, 0]
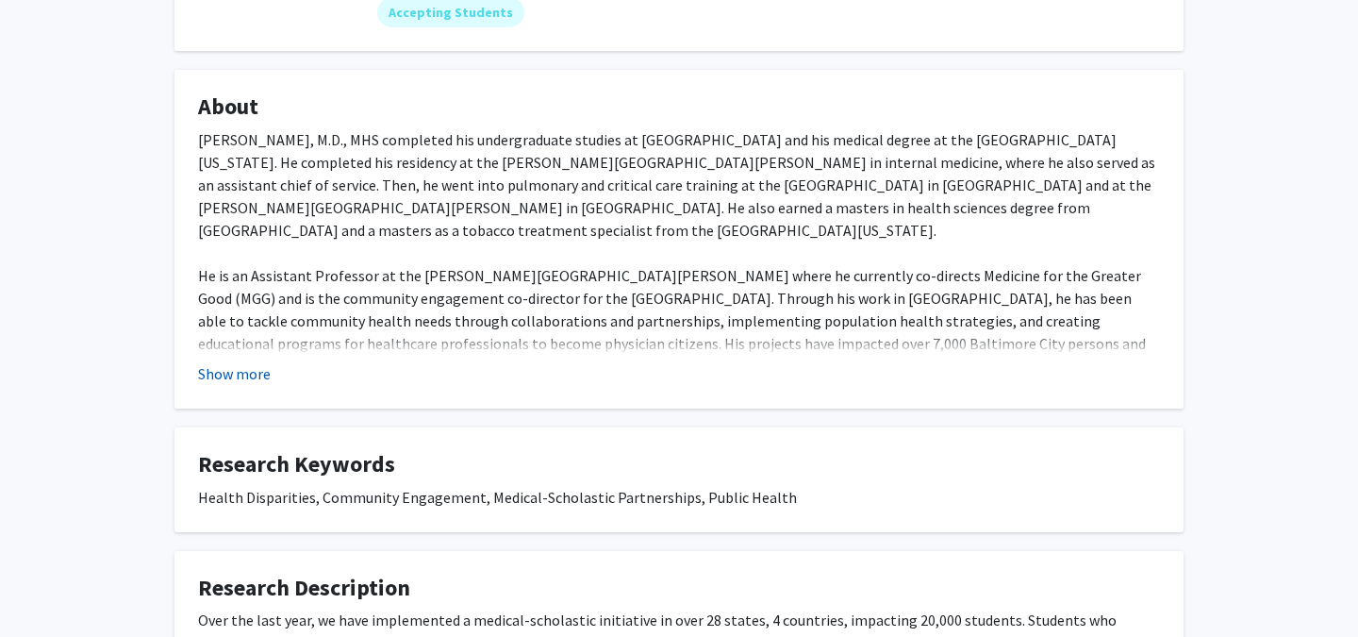
click at [264, 375] on button "Show more" at bounding box center [234, 373] width 73 height 23
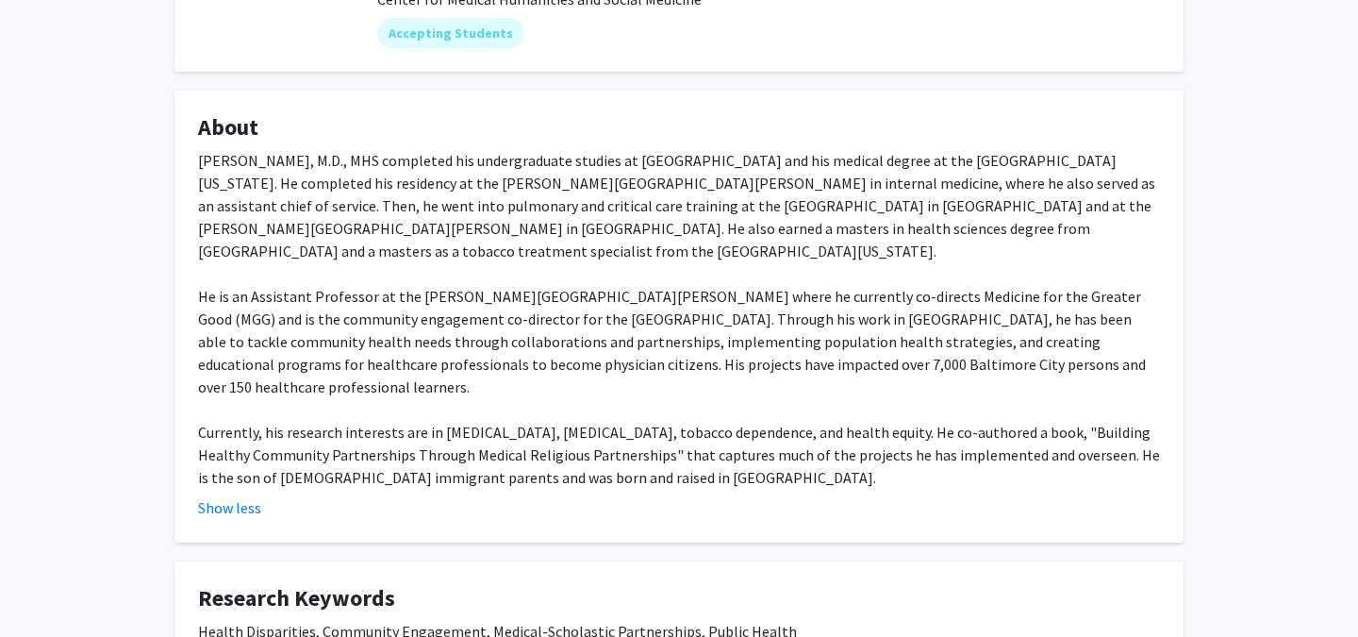
scroll to position [0, 0]
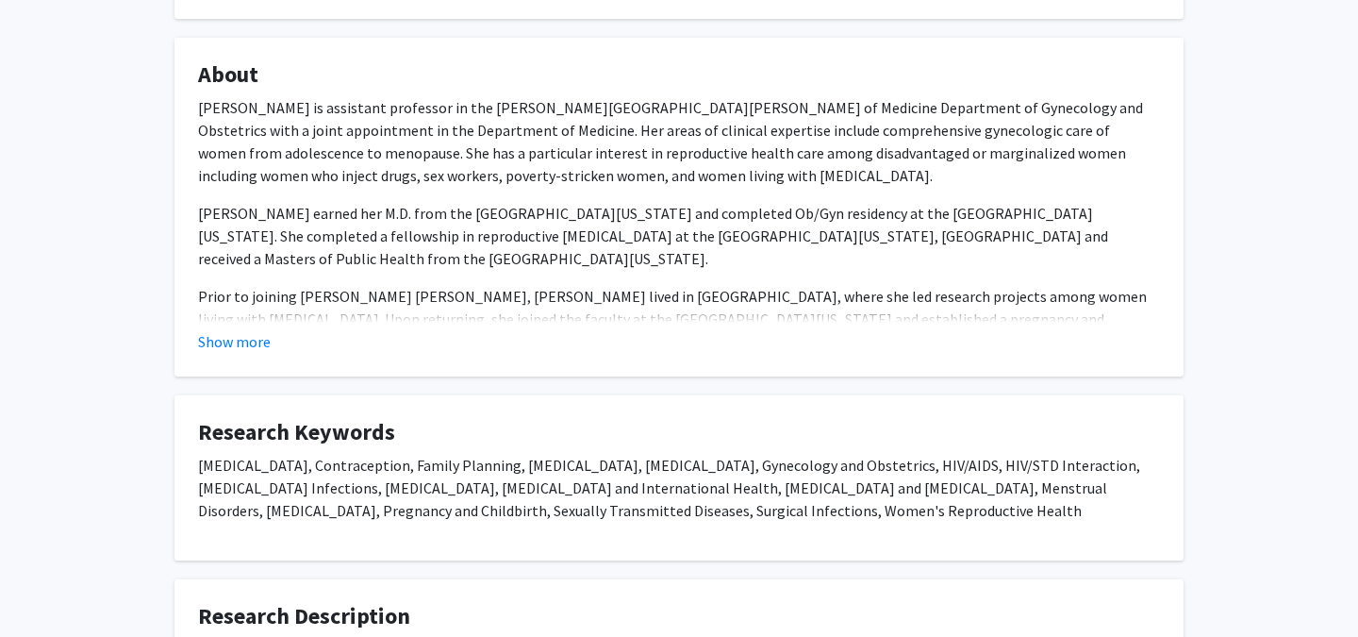
scroll to position [312, 0]
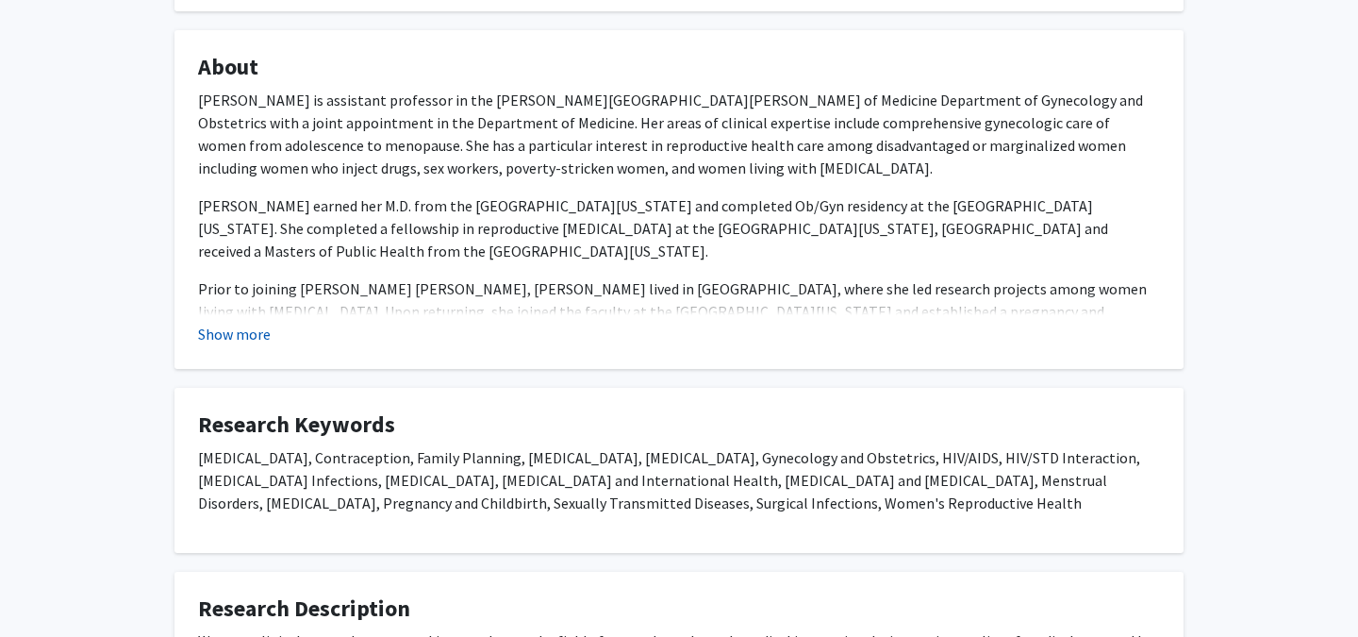
click at [249, 330] on button "Show more" at bounding box center [234, 334] width 73 height 23
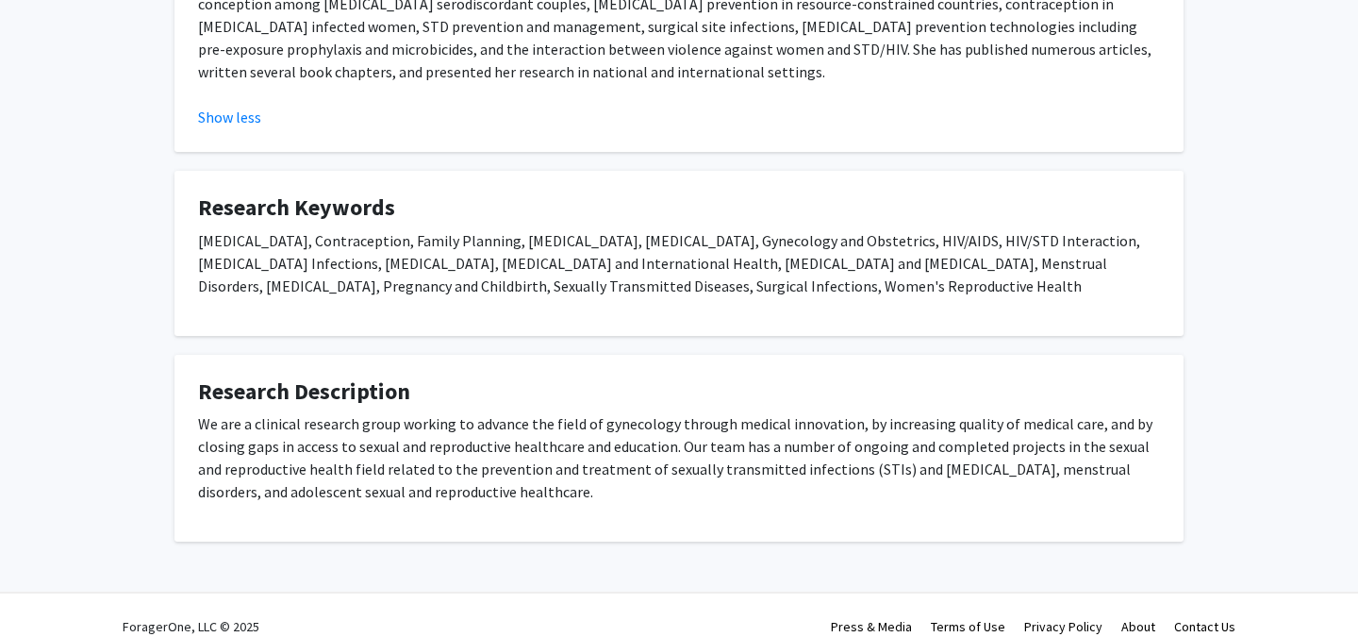
scroll to position [0, 0]
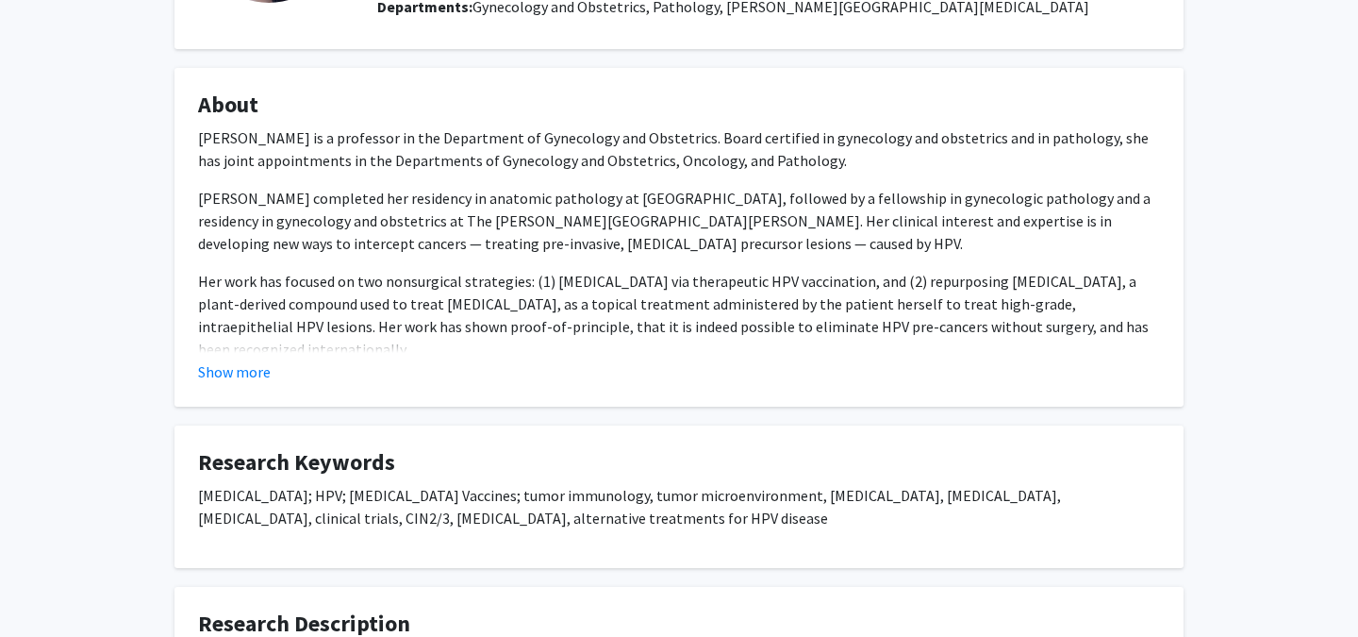
scroll to position [249, 0]
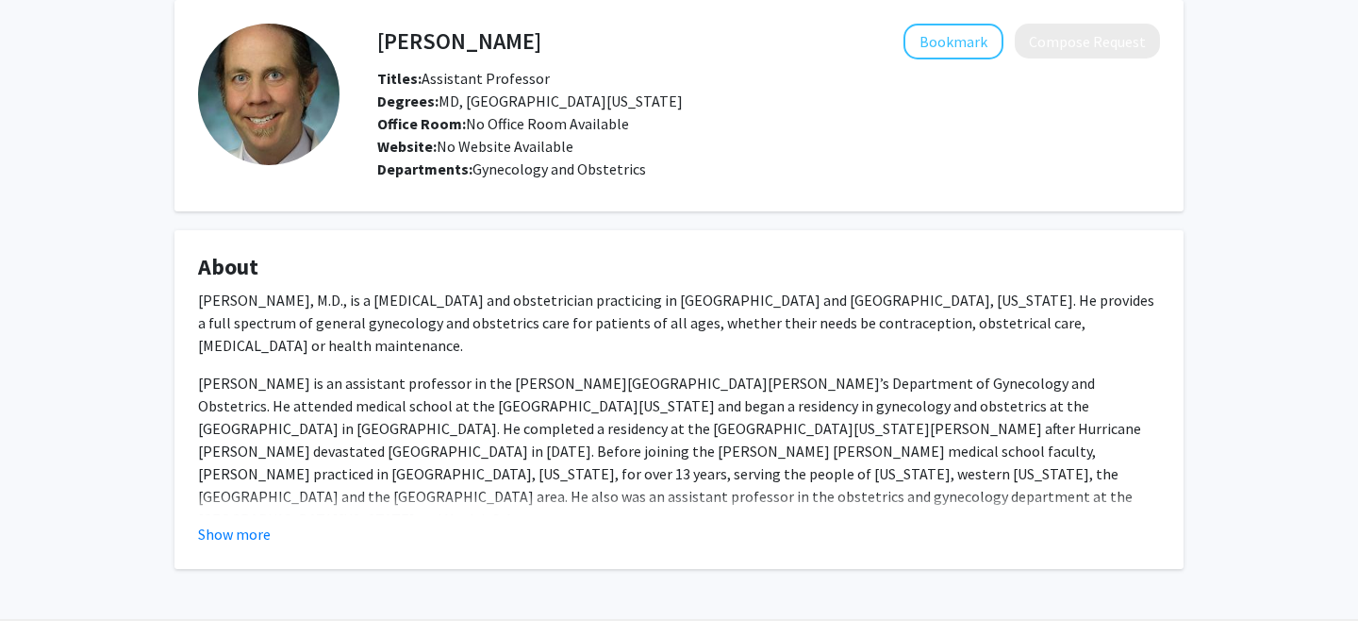
scroll to position [90, 0]
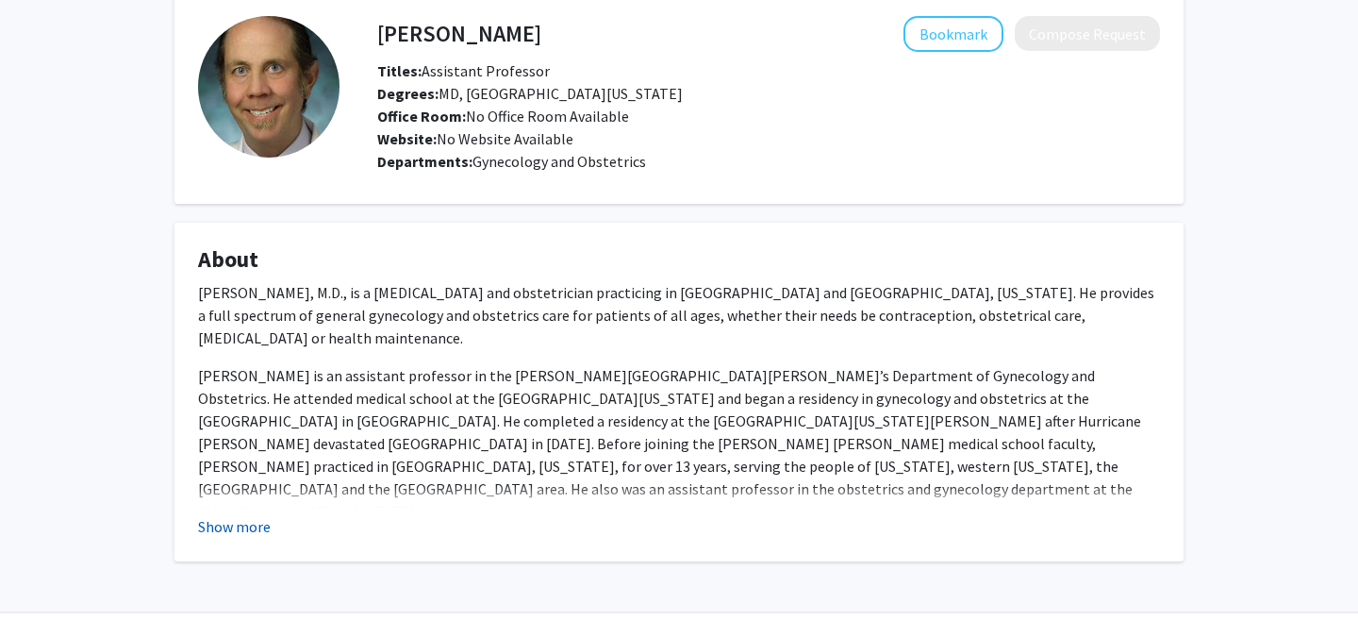
click at [264, 523] on button "Show more" at bounding box center [234, 526] width 73 height 23
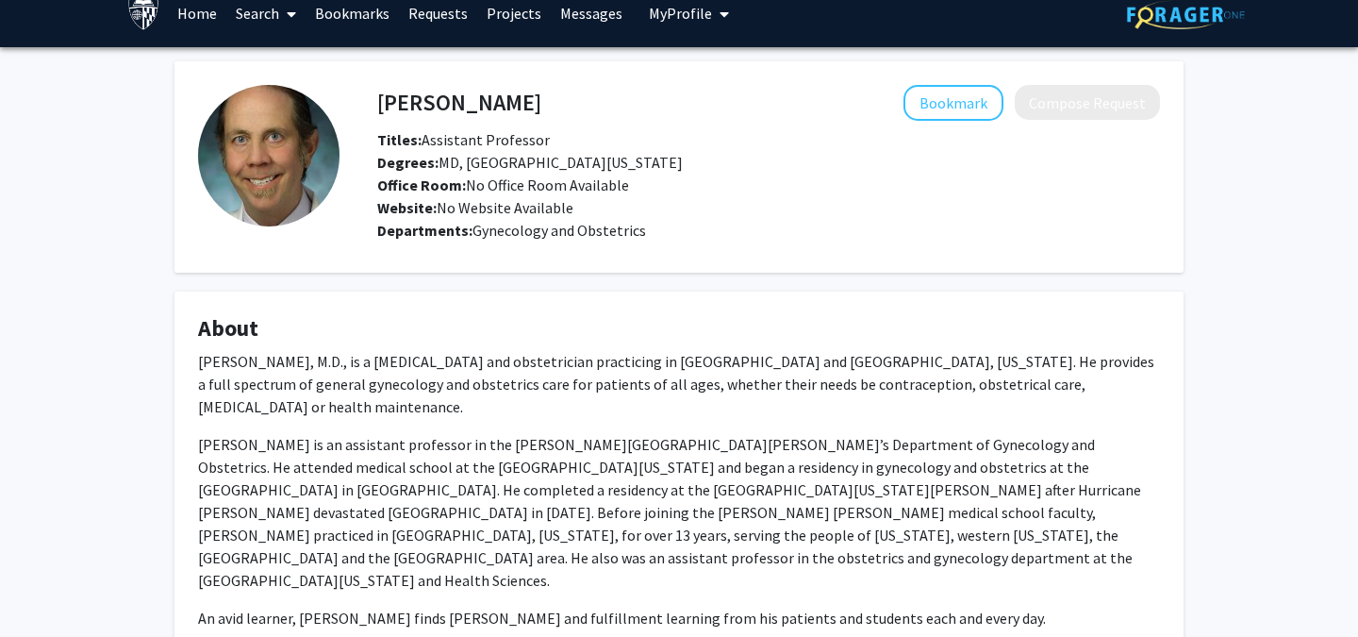
scroll to position [0, 0]
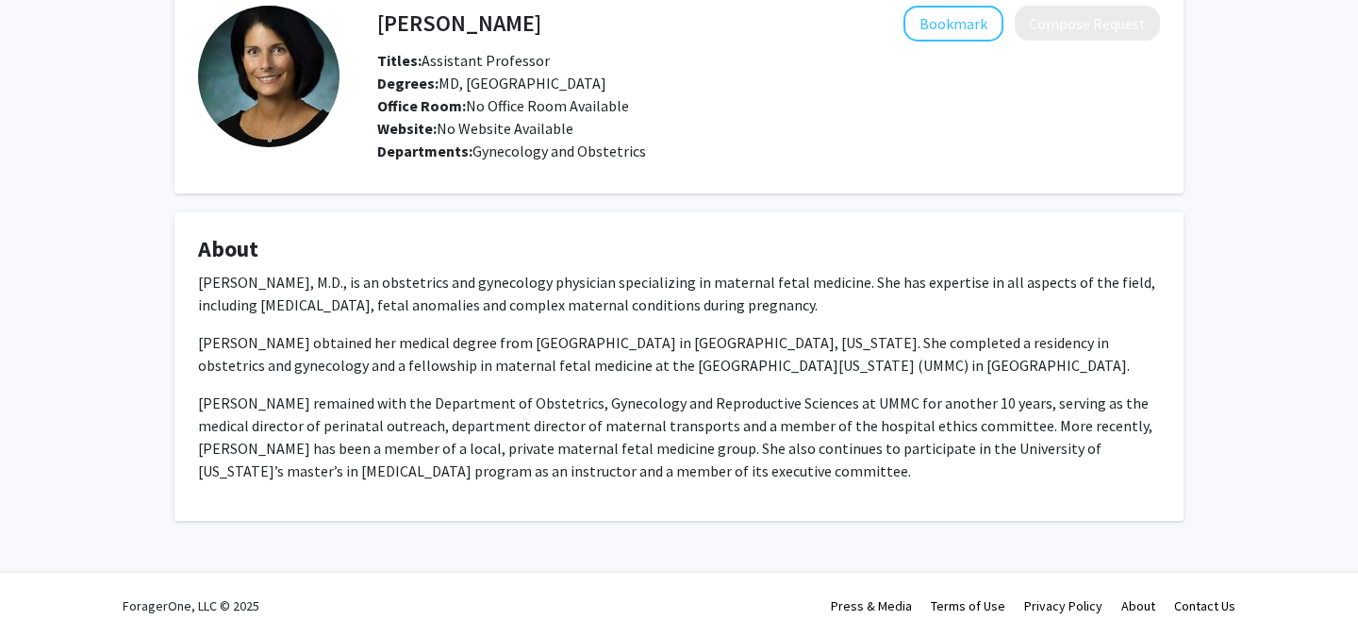
scroll to position [102, 0]
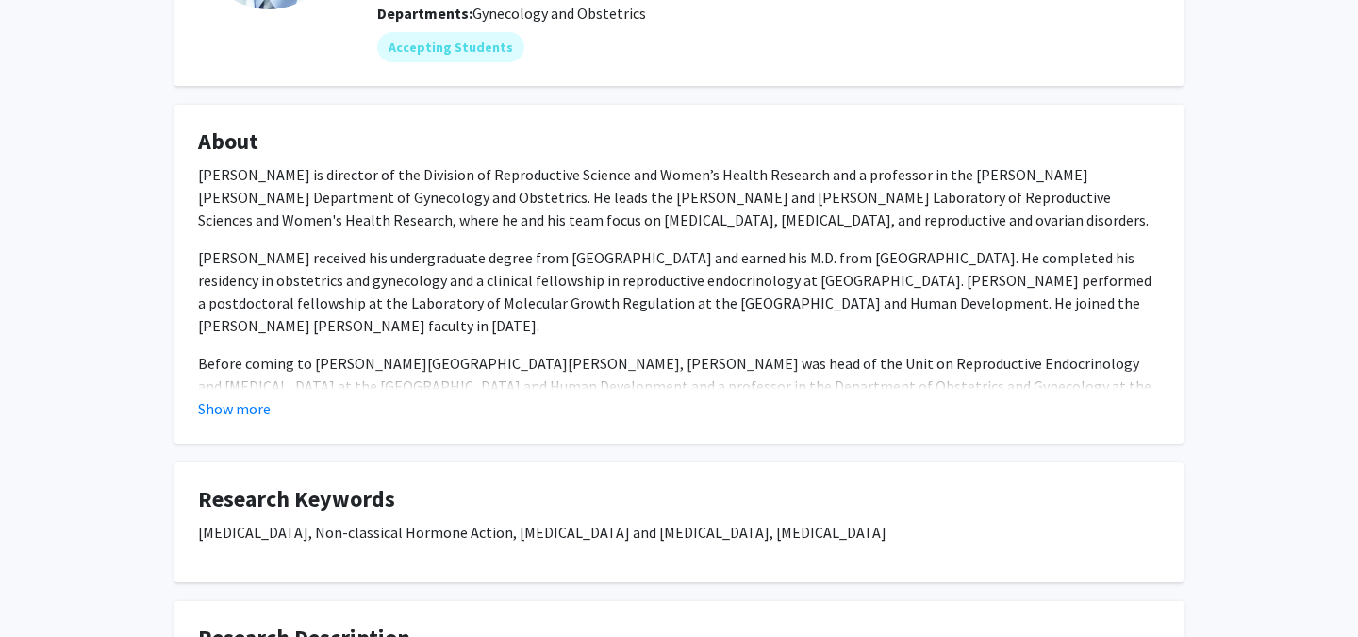
scroll to position [253, 0]
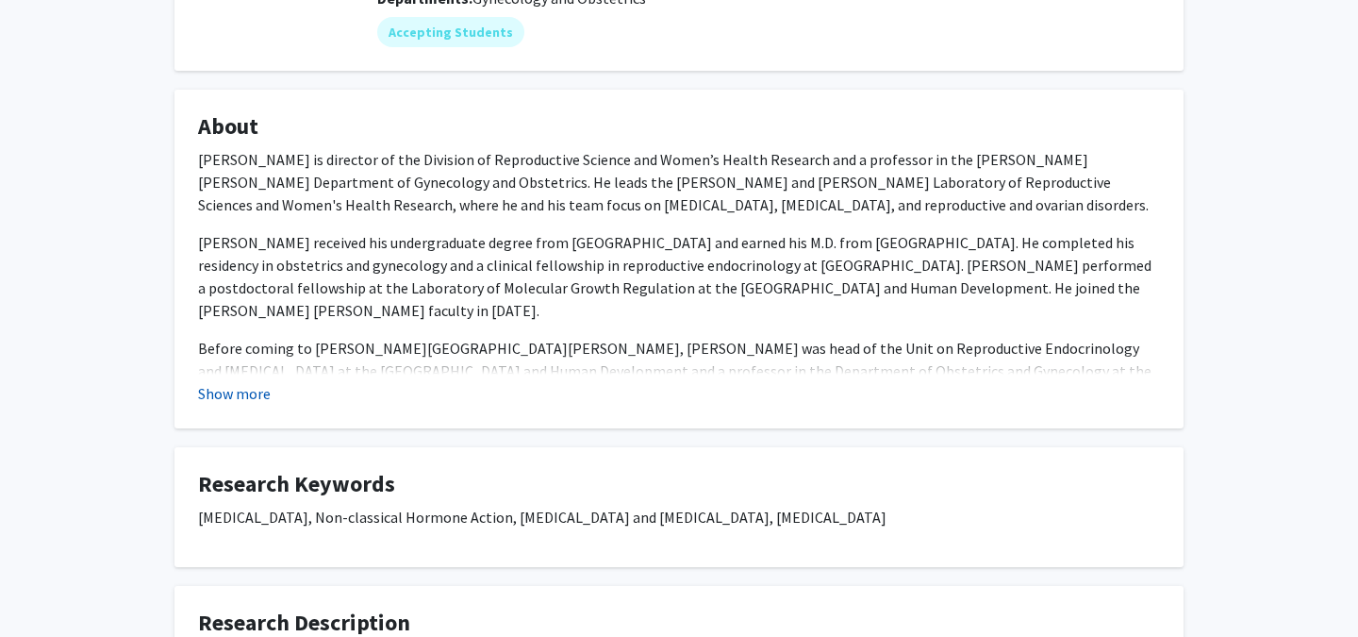
click at [242, 393] on button "Show more" at bounding box center [234, 393] width 73 height 23
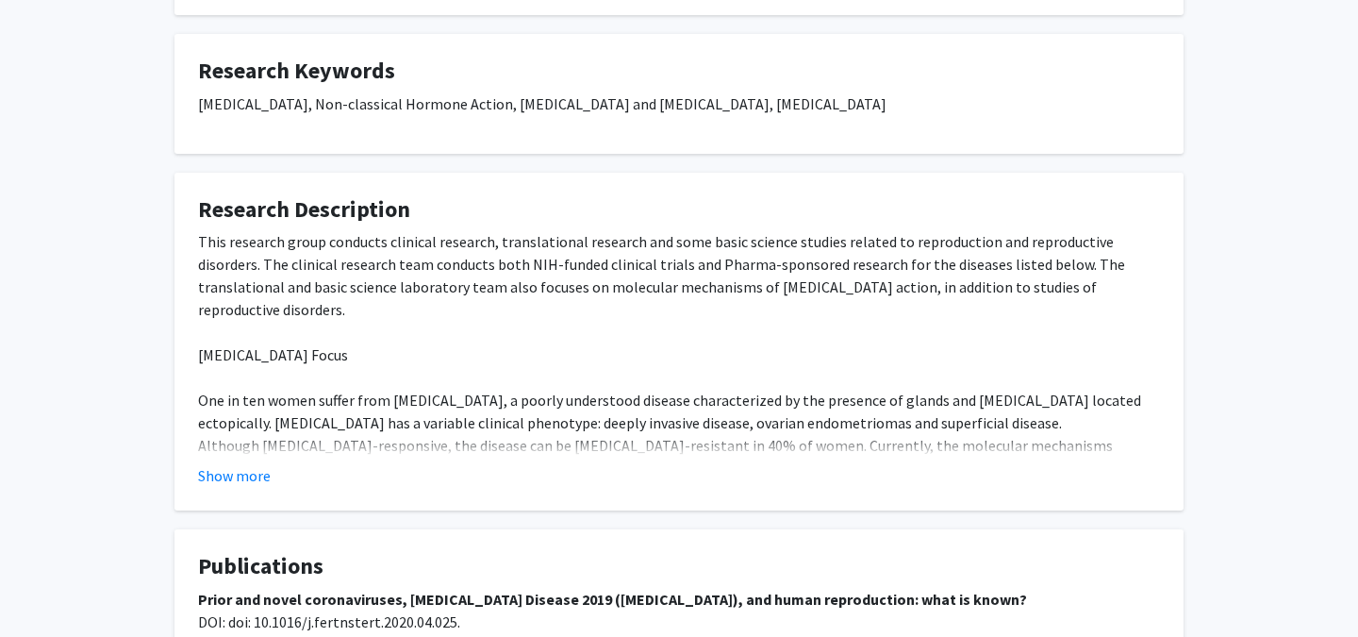
scroll to position [767, 0]
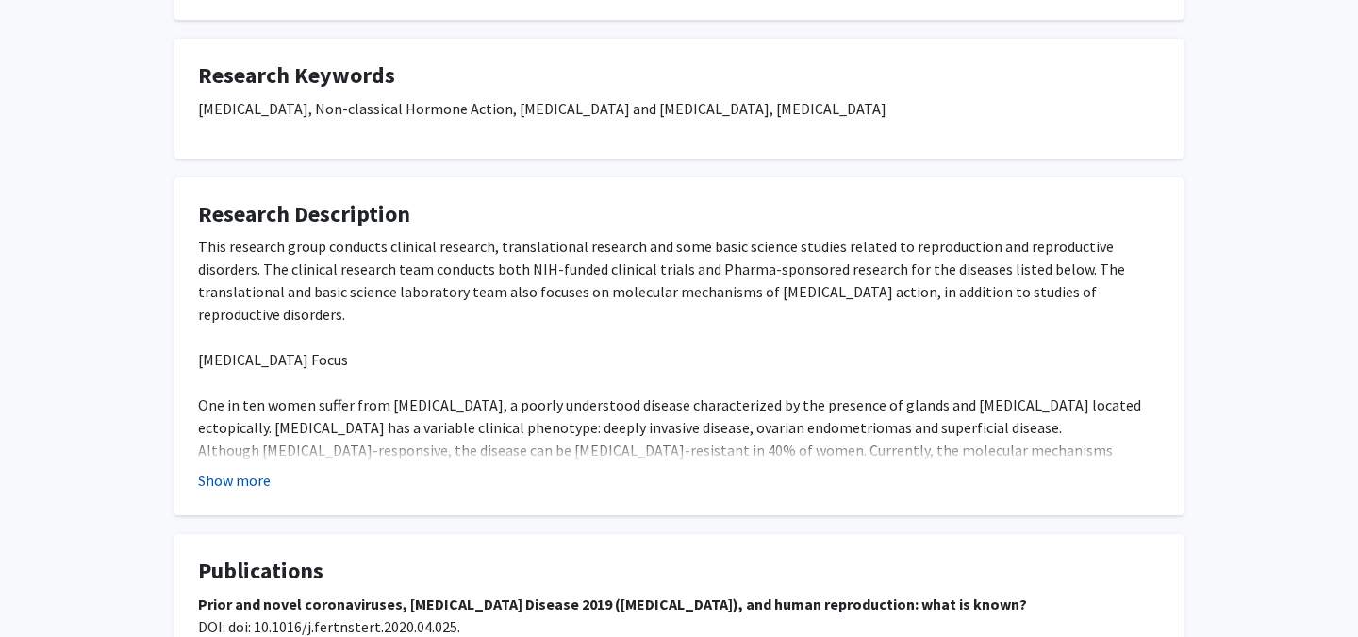
click at [251, 469] on button "Show more" at bounding box center [234, 480] width 73 height 23
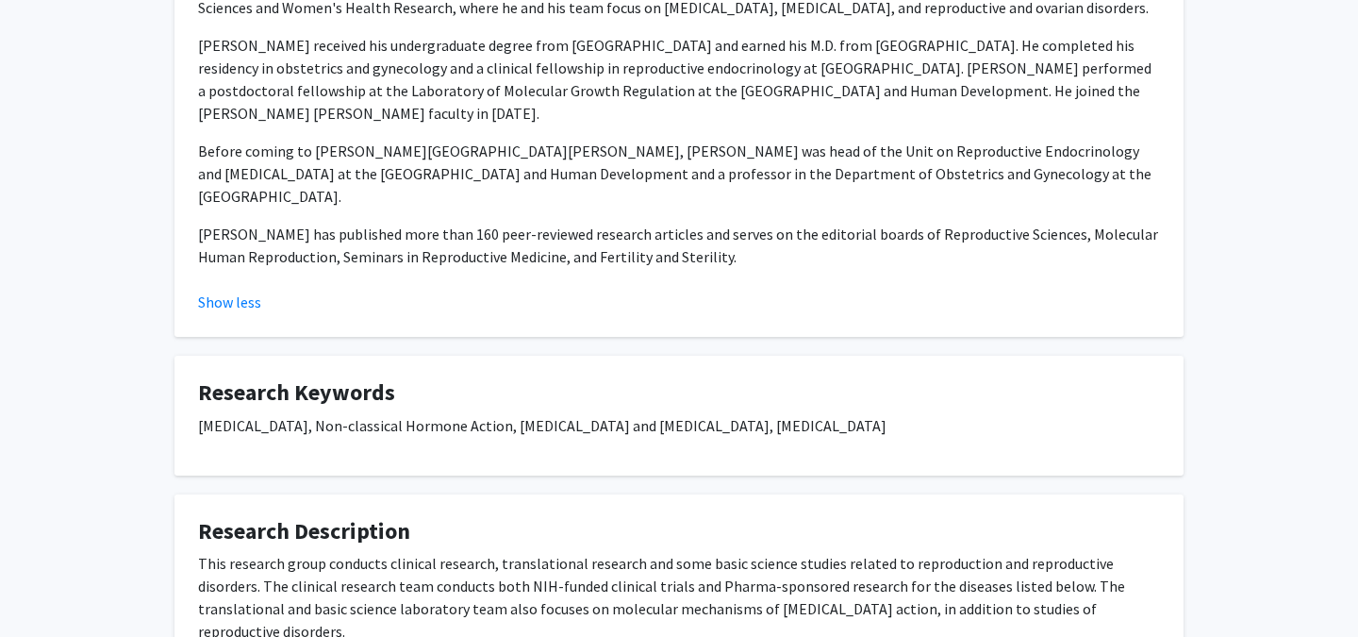
scroll to position [0, 0]
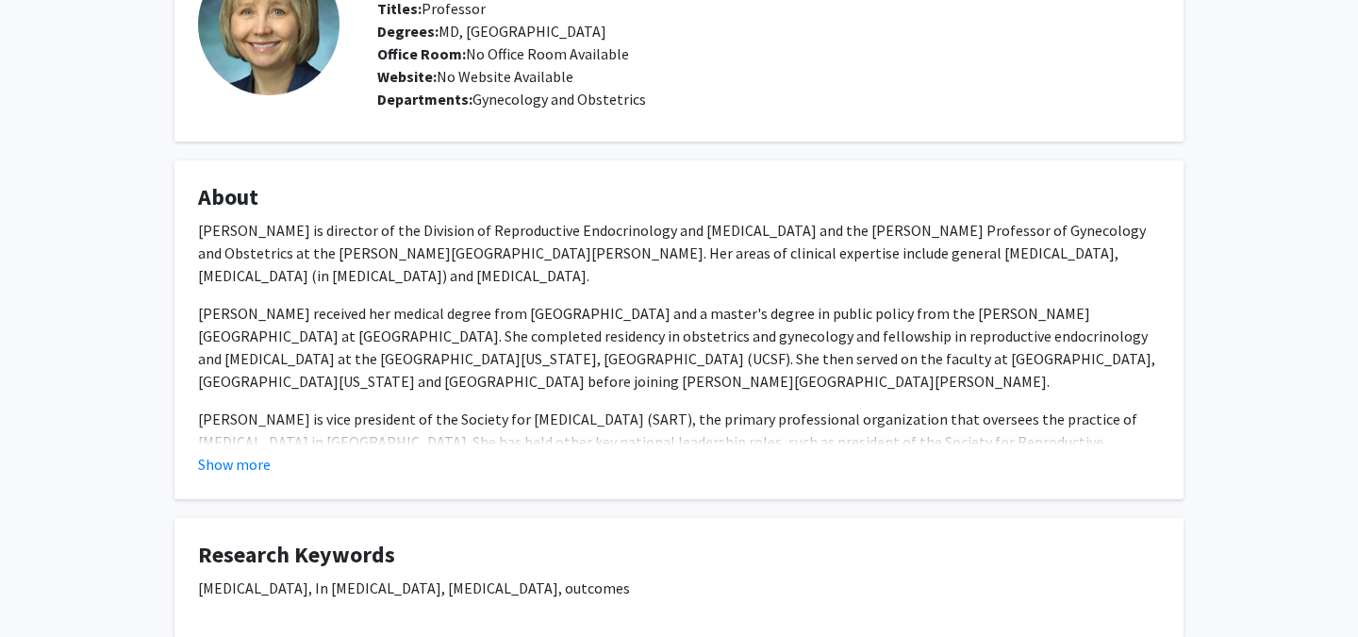
scroll to position [154, 0]
click at [262, 460] on button "Show more" at bounding box center [234, 462] width 73 height 23
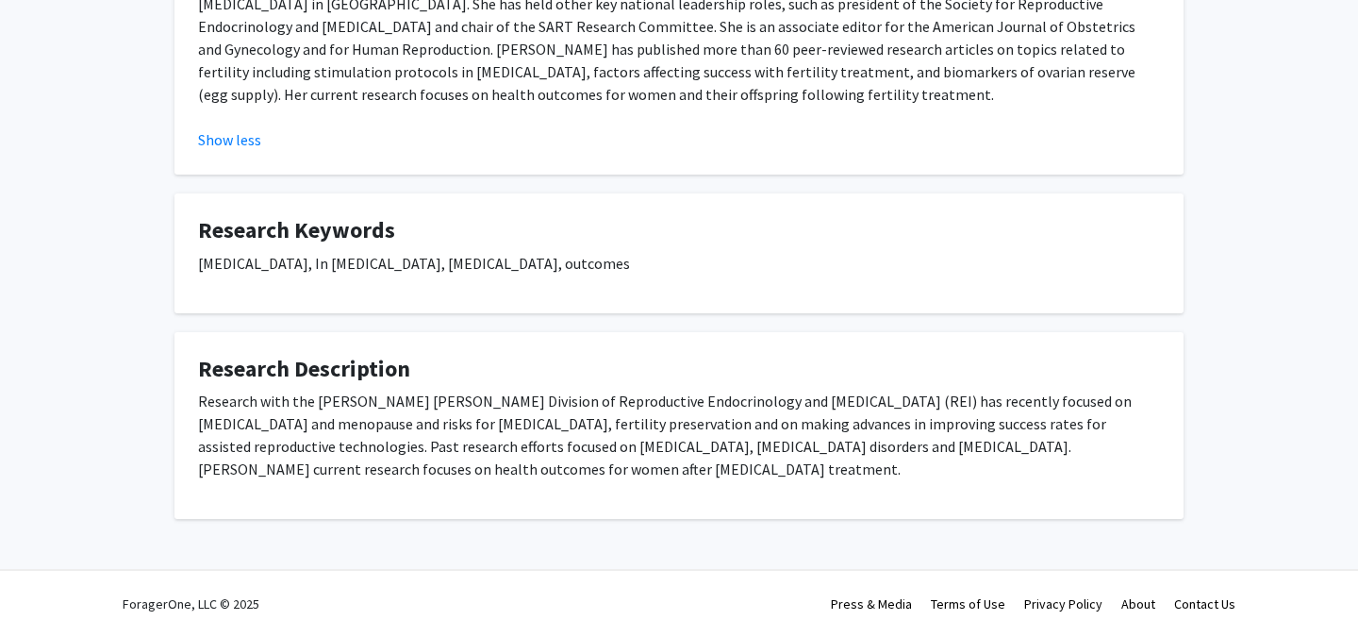
scroll to position [0, 0]
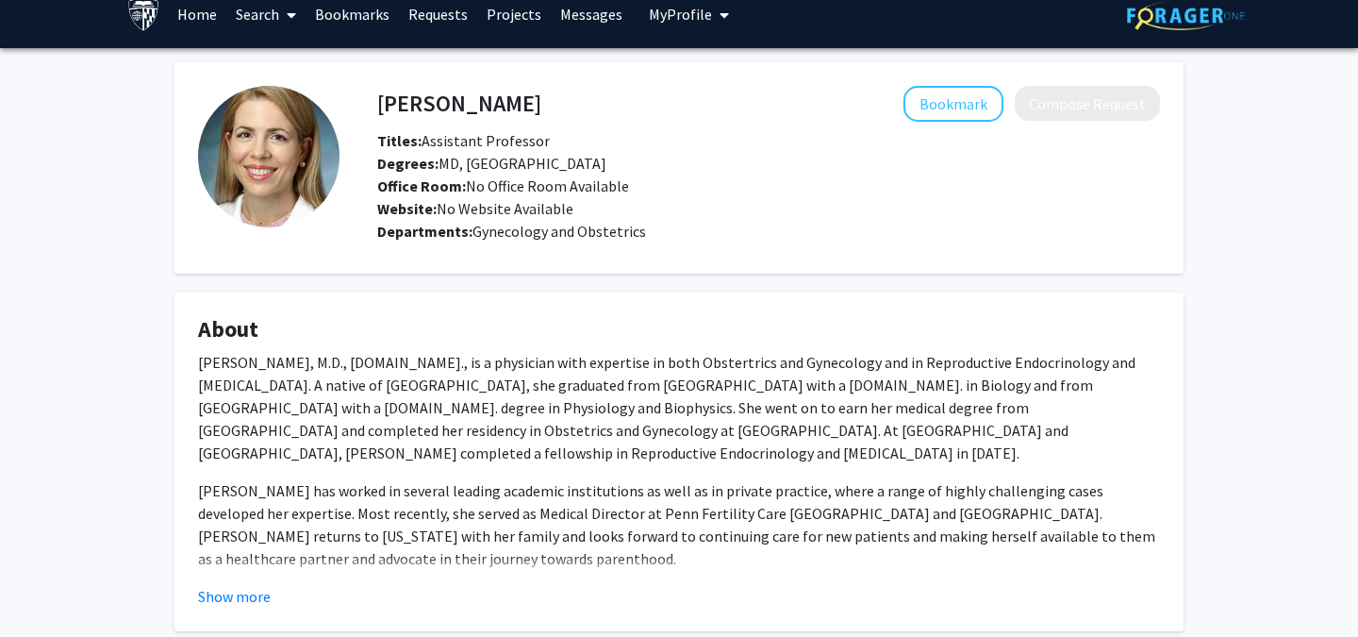
scroll to position [19, 0]
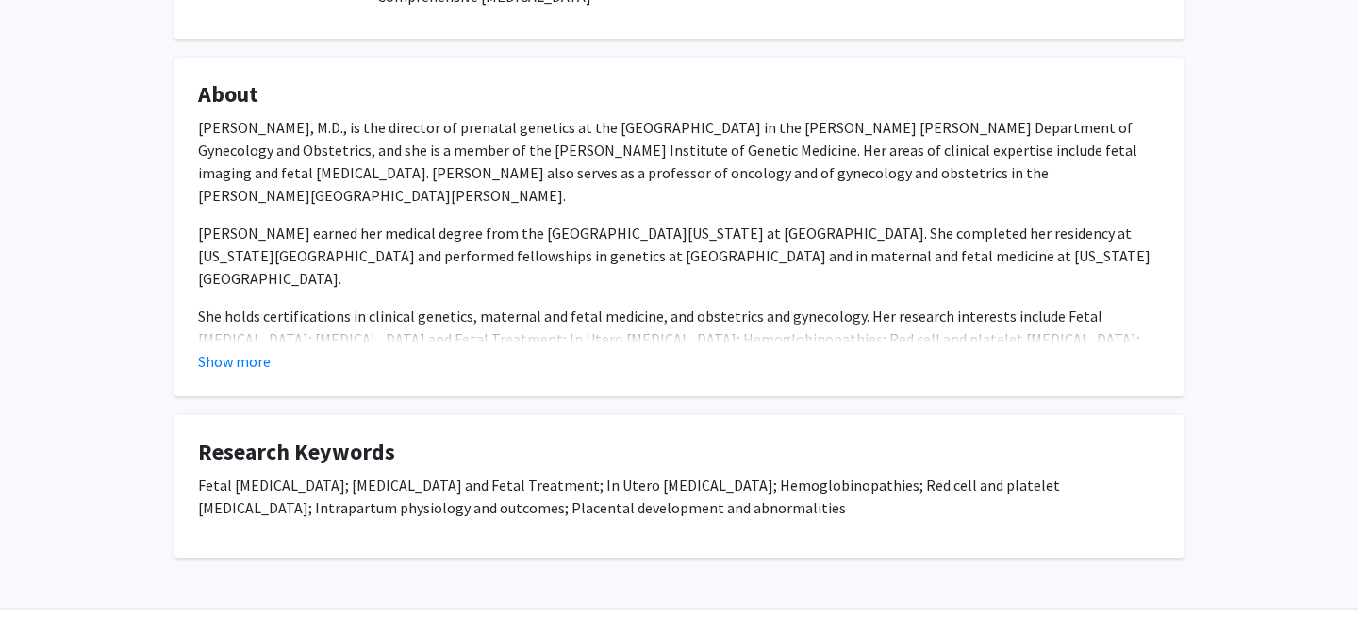
scroll to position [308, 0]
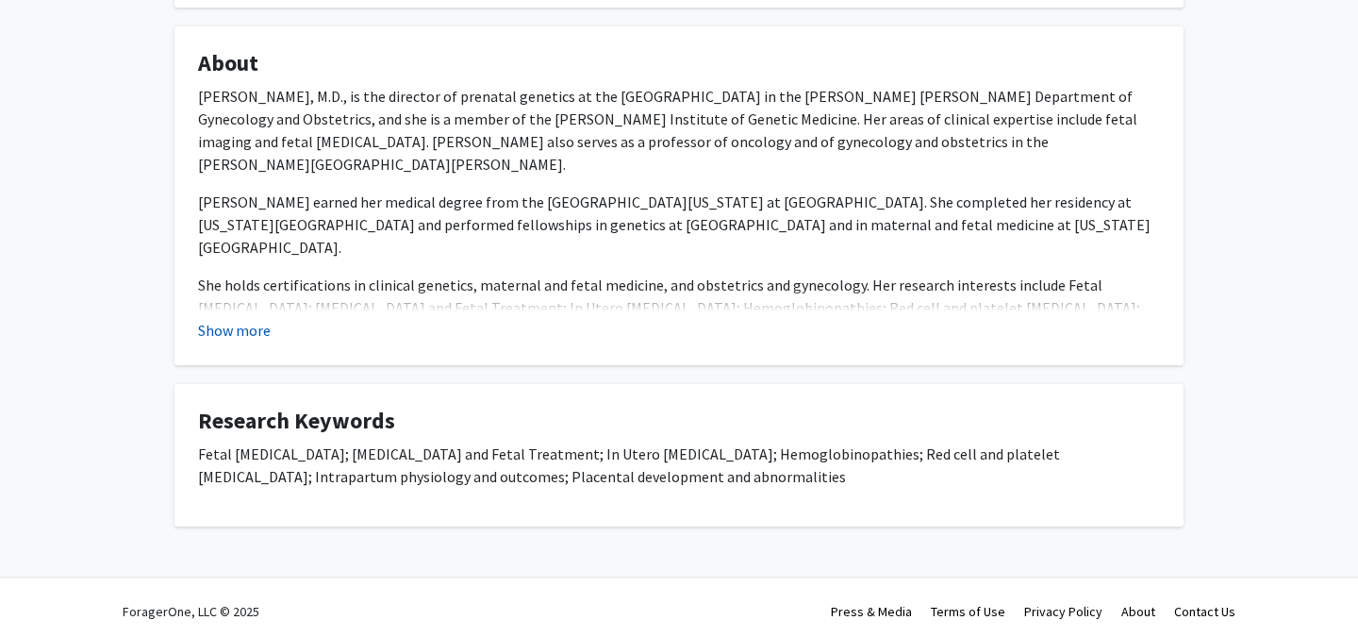
click at [246, 331] on button "Show more" at bounding box center [234, 330] width 73 height 23
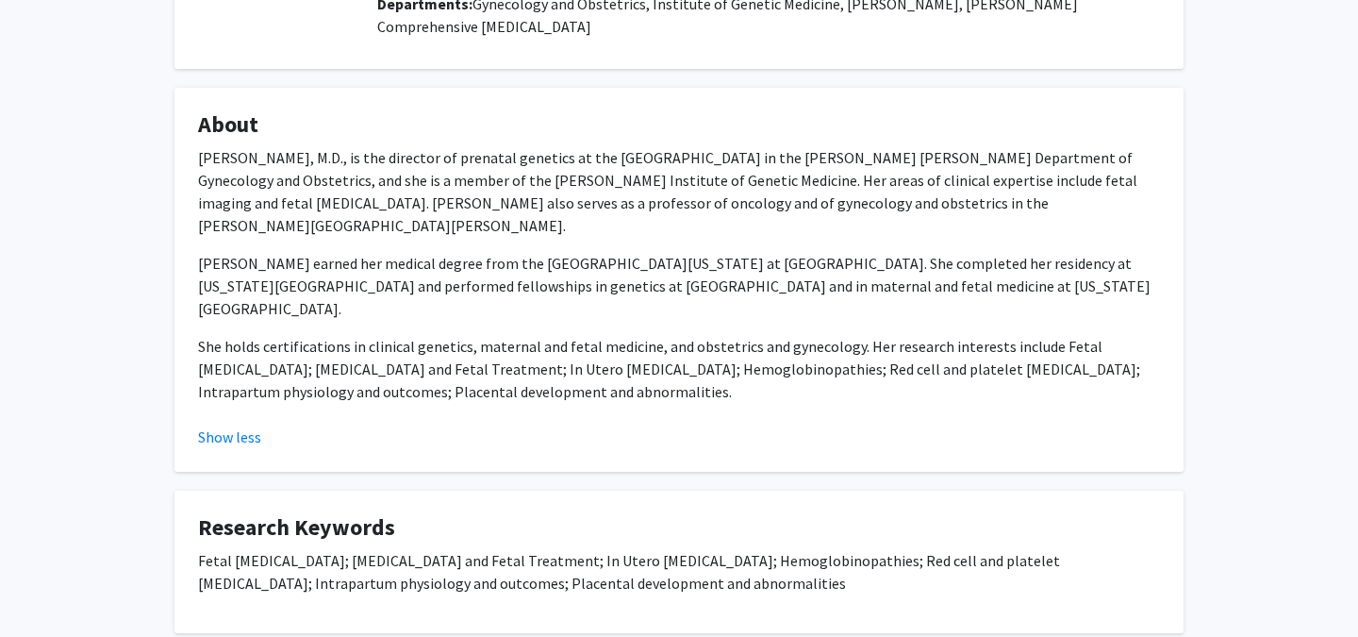
scroll to position [0, 0]
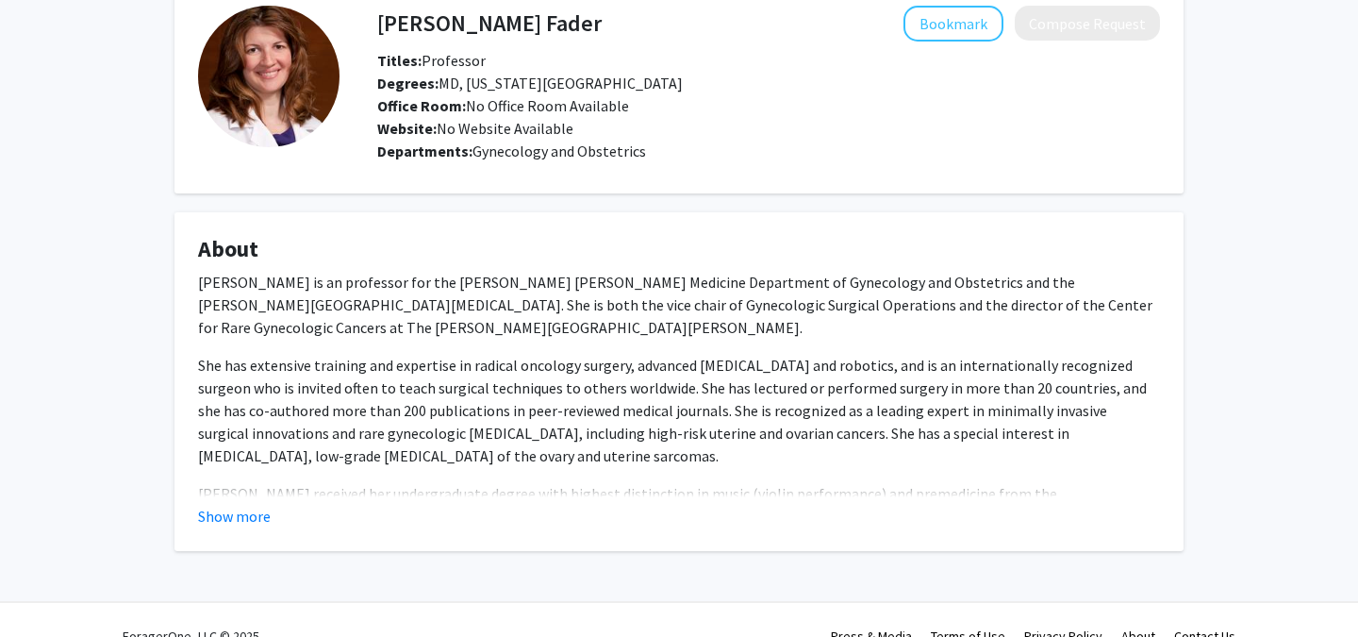
scroll to position [132, 0]
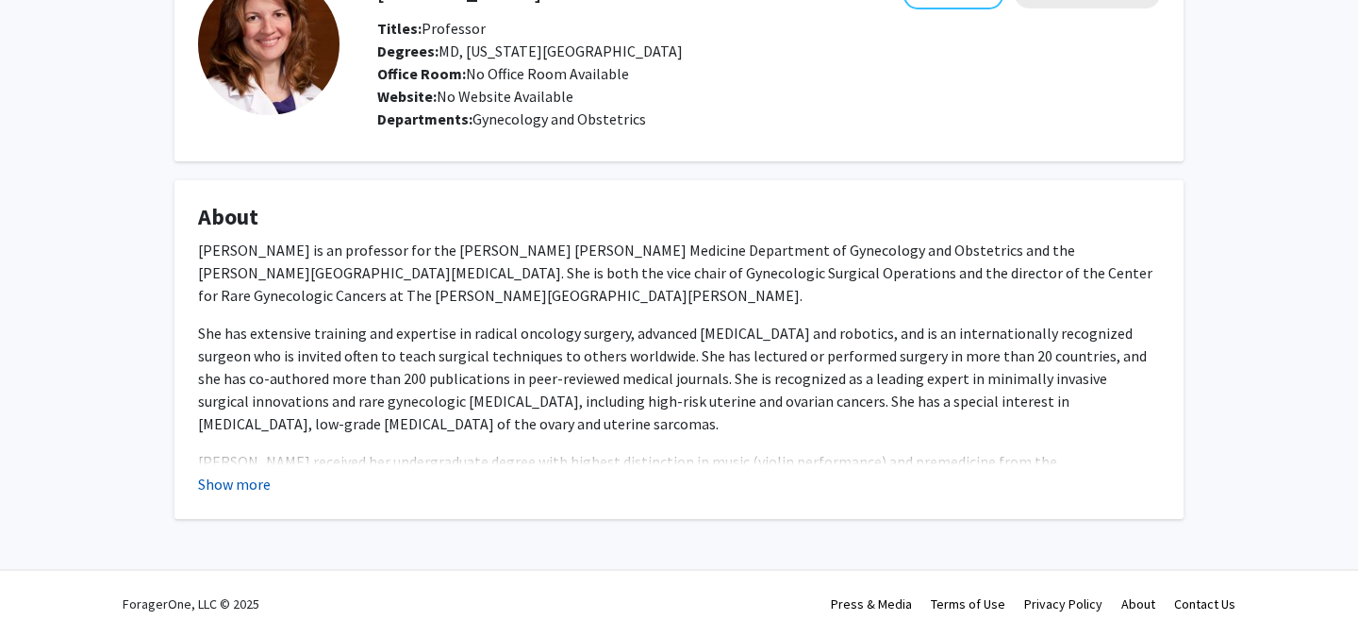
click at [236, 487] on button "Show more" at bounding box center [234, 484] width 73 height 23
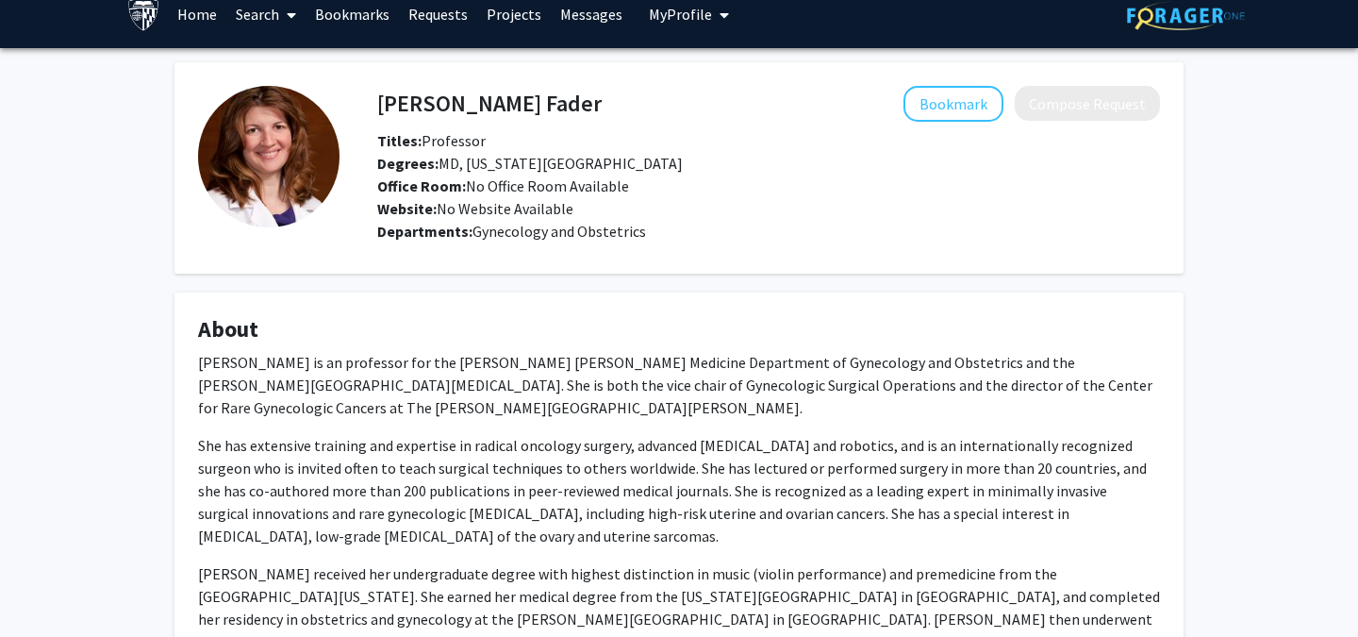
scroll to position [22, 0]
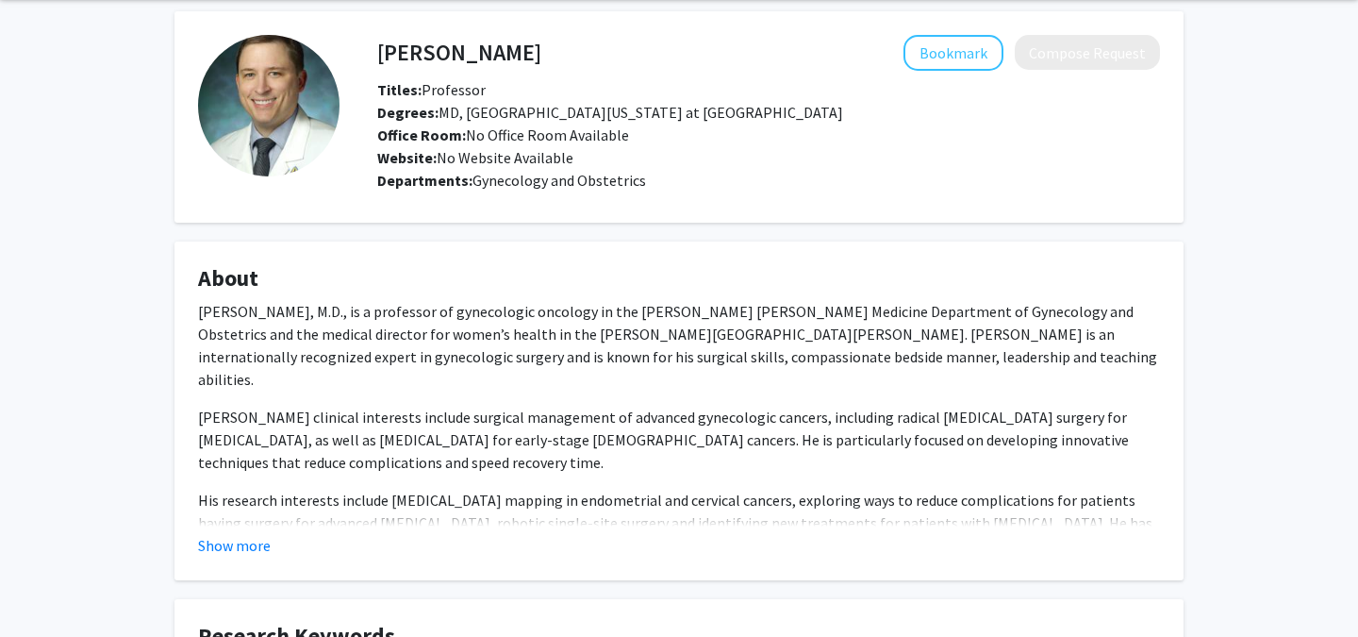
scroll to position [247, 0]
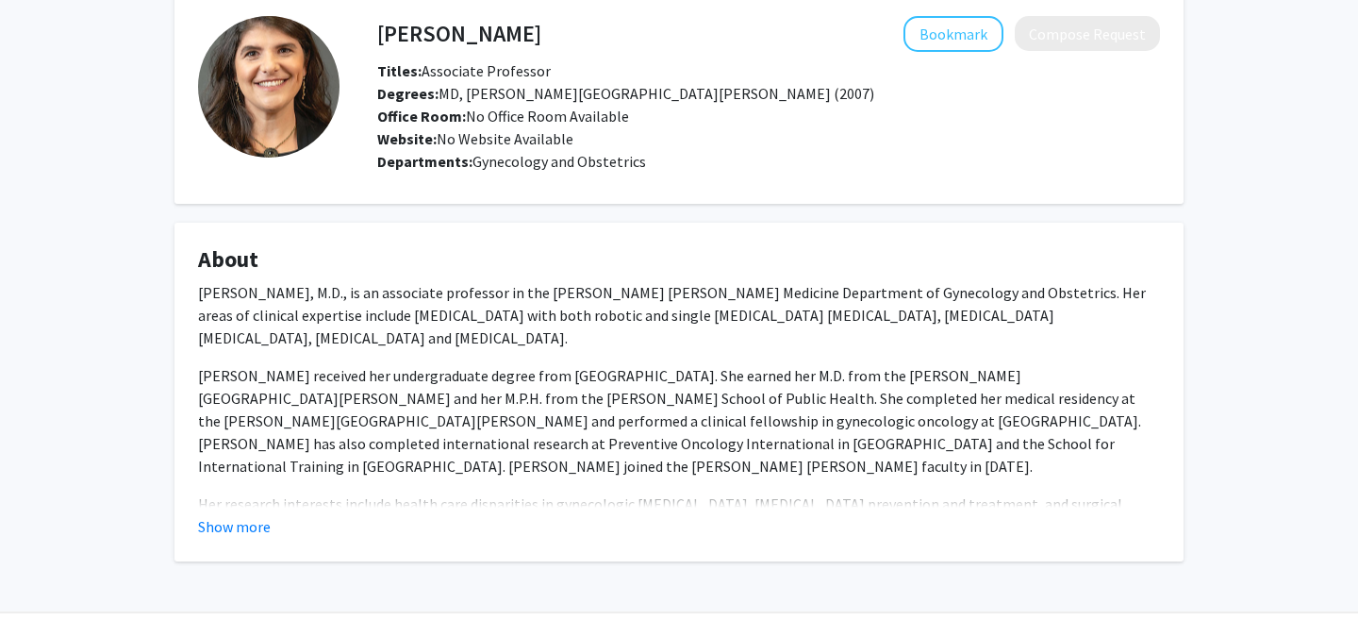
scroll to position [132, 0]
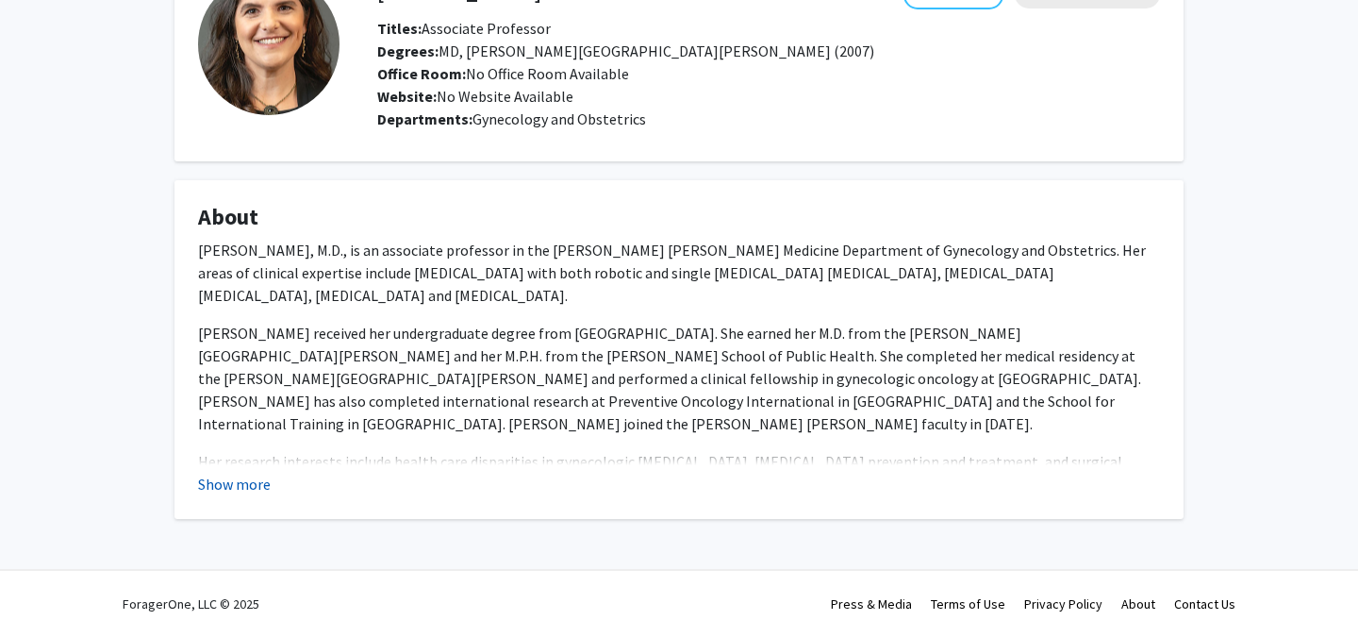
click at [258, 486] on button "Show more" at bounding box center [234, 484] width 73 height 23
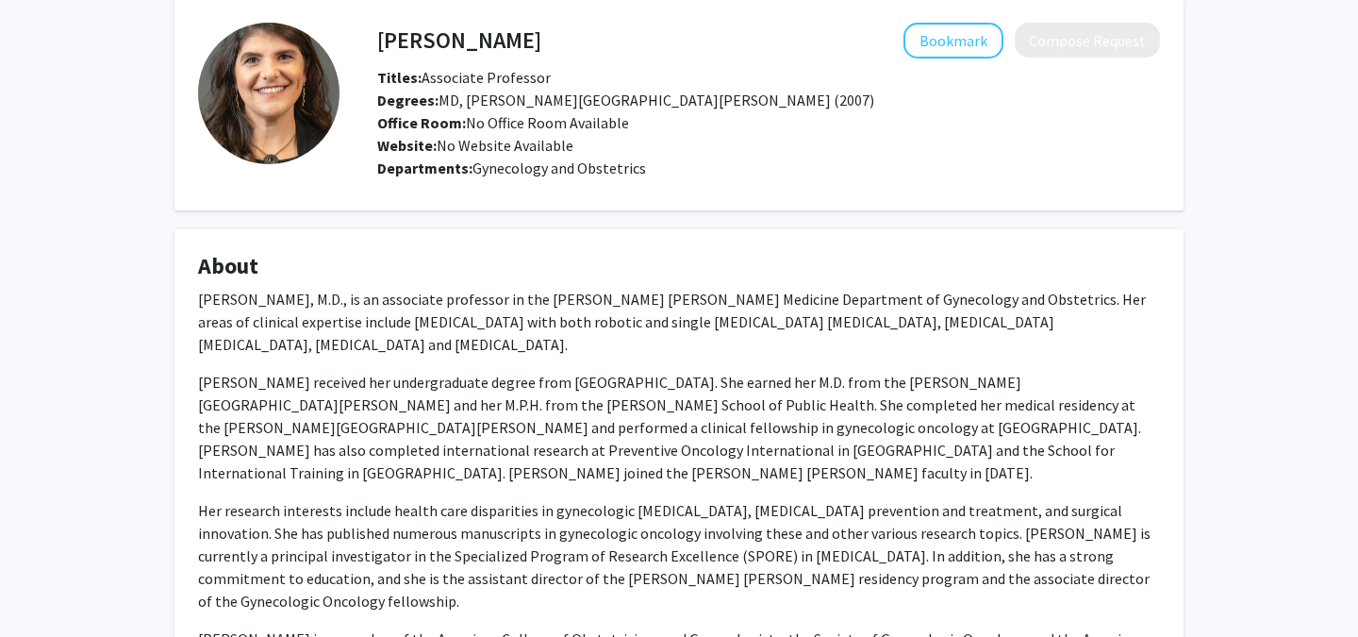
scroll to position [0, 0]
